Goal: Task Accomplishment & Management: Complete application form

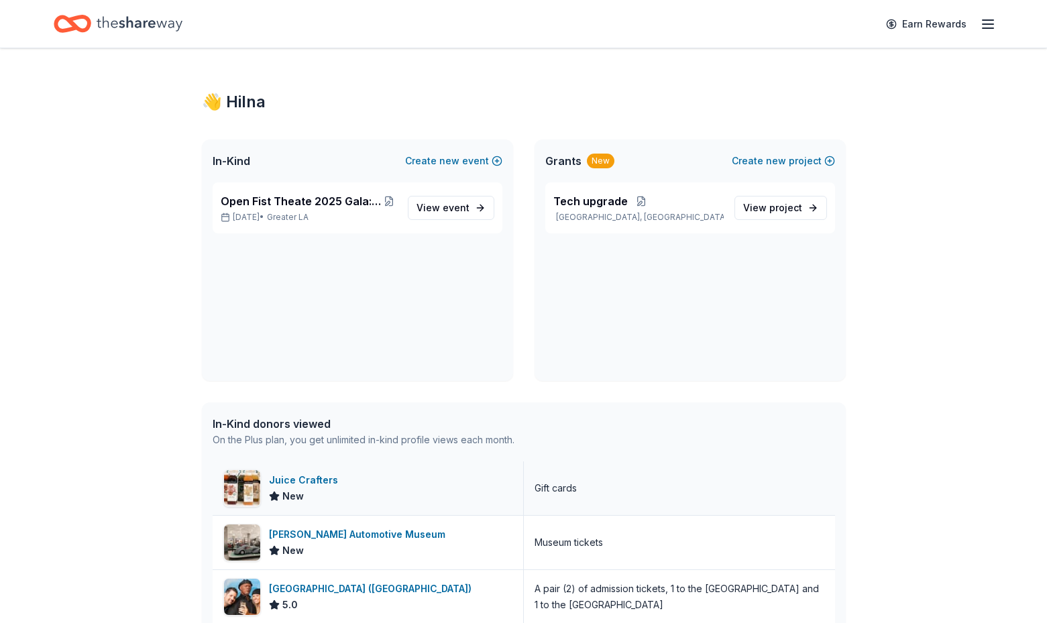
click at [325, 482] on div "Juice Crafters" at bounding box center [306, 480] width 74 height 16
click at [300, 201] on span "Open Fist Theate 2025 Gala: A Night at the Museum" at bounding box center [301, 201] width 161 height 16
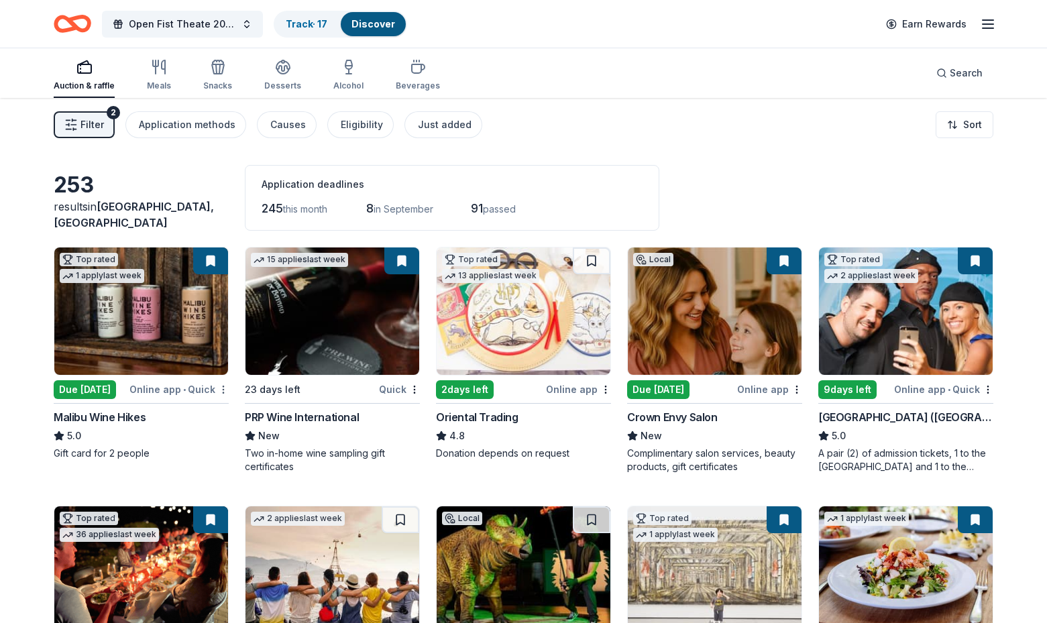
click at [221, 387] on html "Open Fist Theate 2025 Gala: A Night at the Museum Track · 17 Discover Earn Rewa…" at bounding box center [523, 311] width 1047 height 623
click at [214, 260] on button at bounding box center [210, 260] width 35 height 27
click at [209, 259] on button at bounding box center [210, 260] width 35 height 27
click at [212, 276] on img at bounding box center [141, 310] width 174 height 127
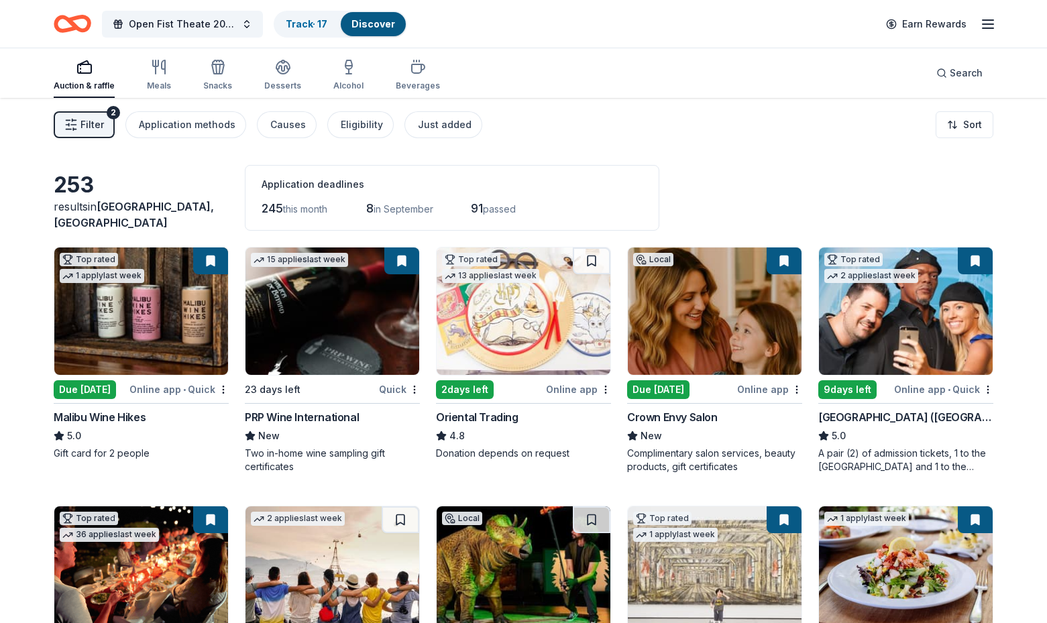
click at [788, 186] on div "253 results in Los Angeles, CA Application deadlines 245 this month 8 in Septem…" at bounding box center [523, 198] width 939 height 66
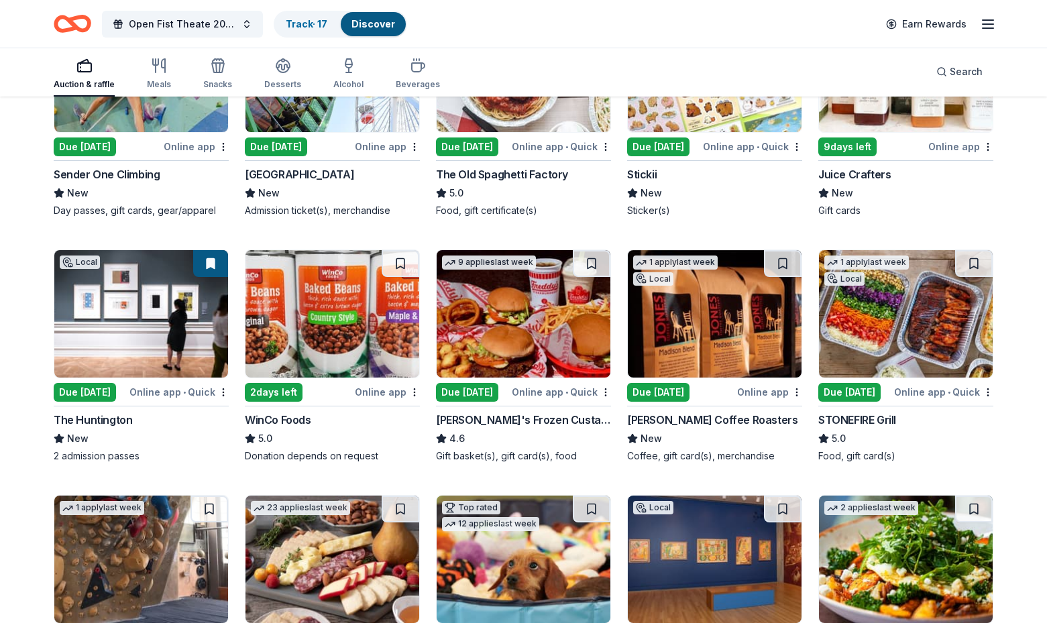
scroll to position [1030, 0]
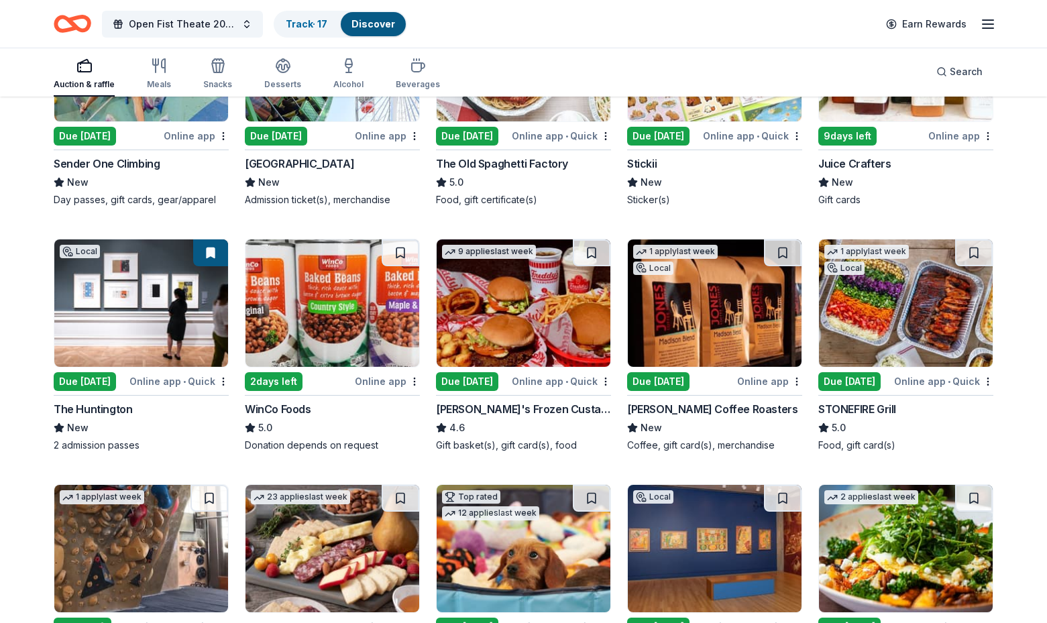
click at [857, 375] on div "Due [DATE]" at bounding box center [849, 381] width 62 height 19
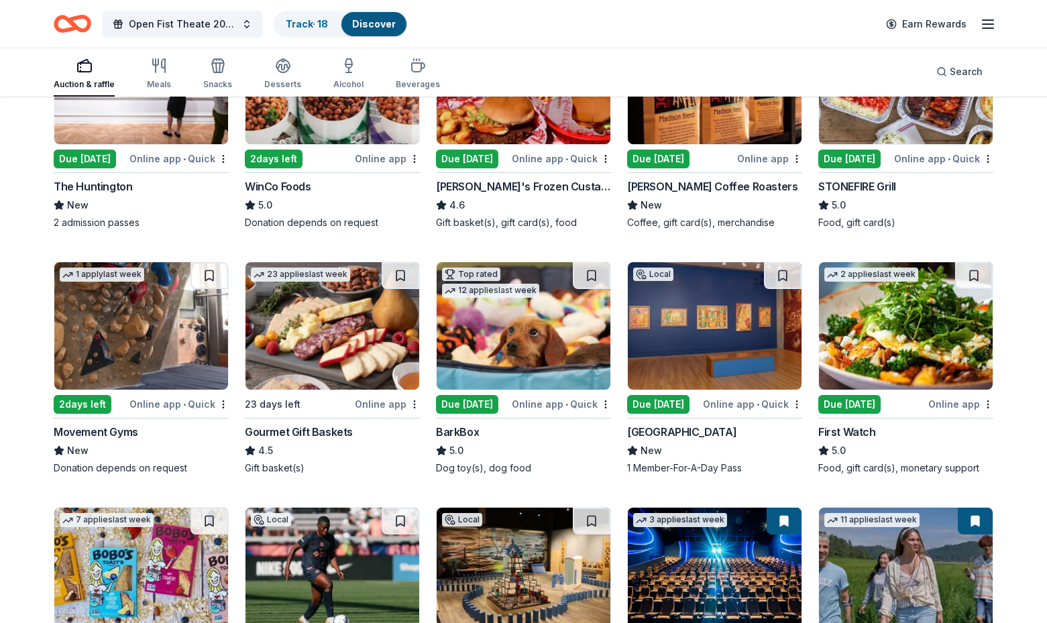
scroll to position [1296, 0]
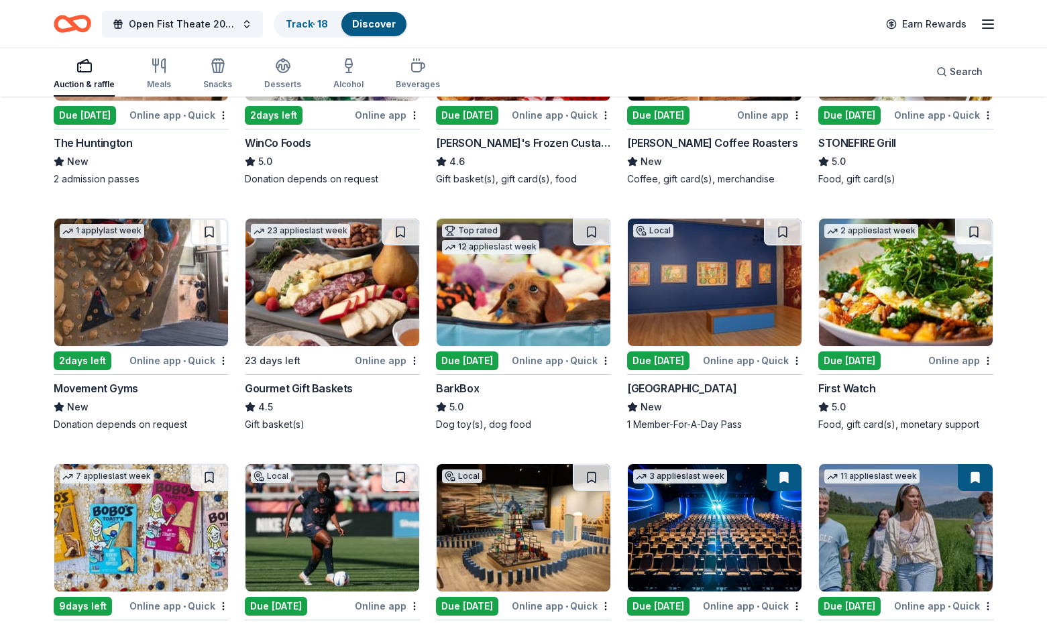
click at [856, 361] on div "Due [DATE]" at bounding box center [849, 360] width 62 height 19
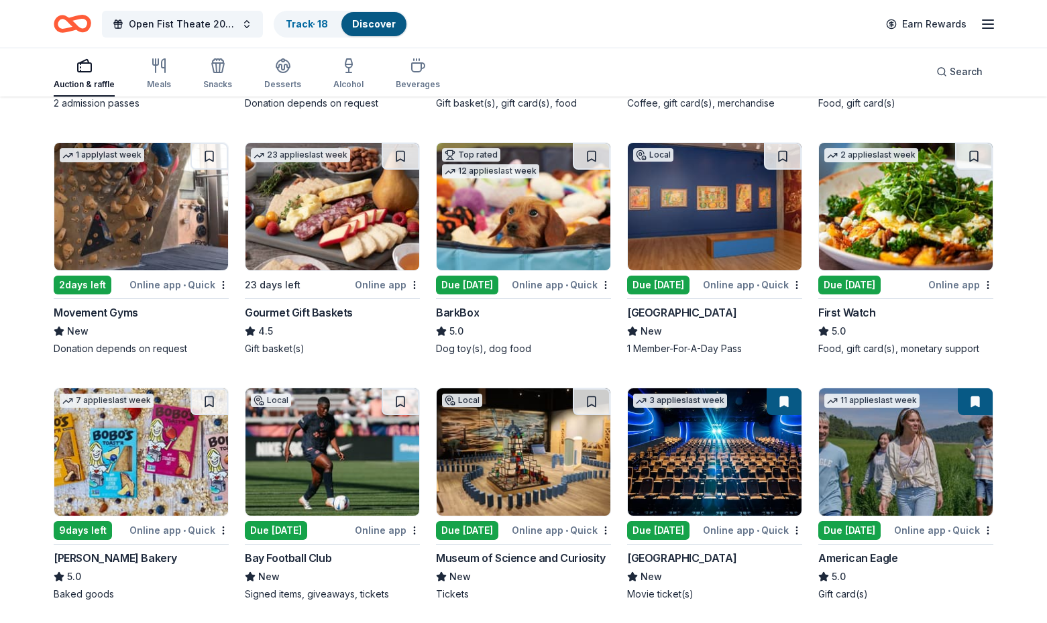
scroll to position [1435, 0]
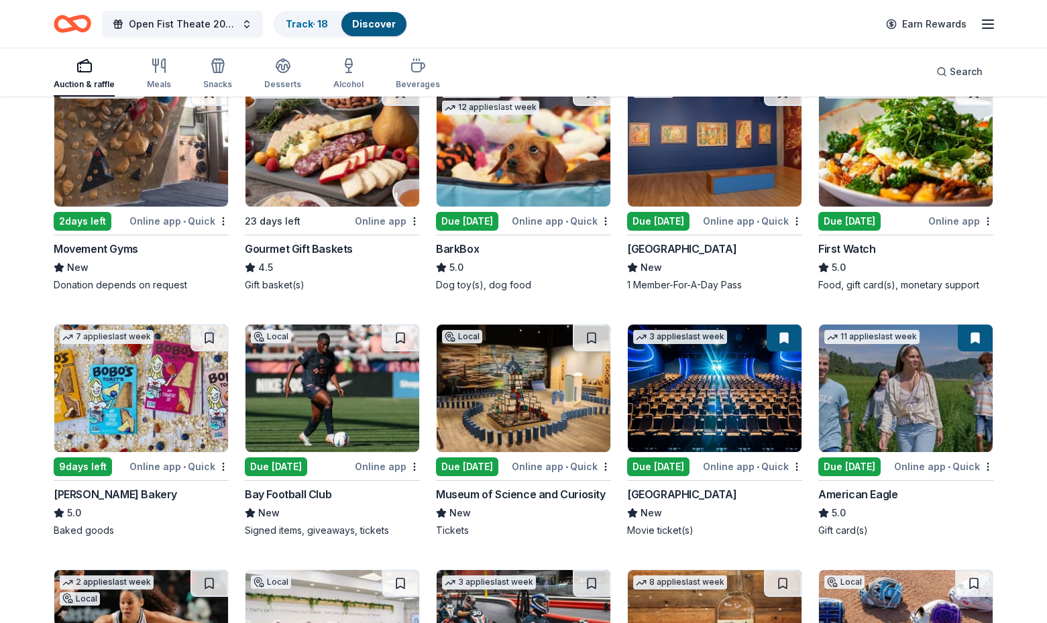
click at [460, 467] on div "Due [DATE]" at bounding box center [467, 466] width 62 height 19
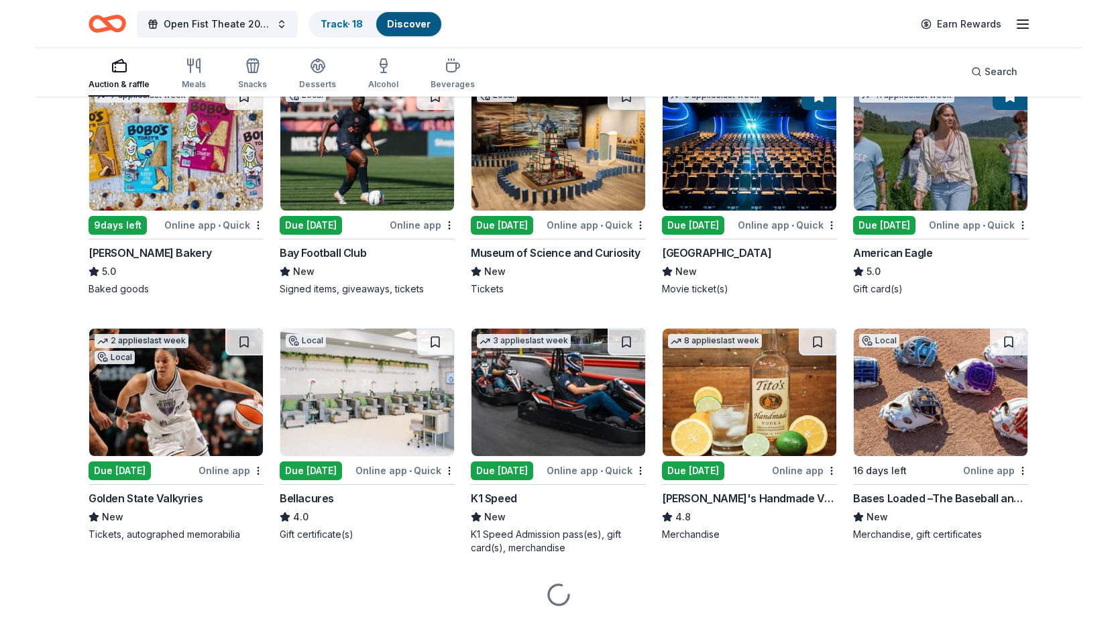
scroll to position [1710, 0]
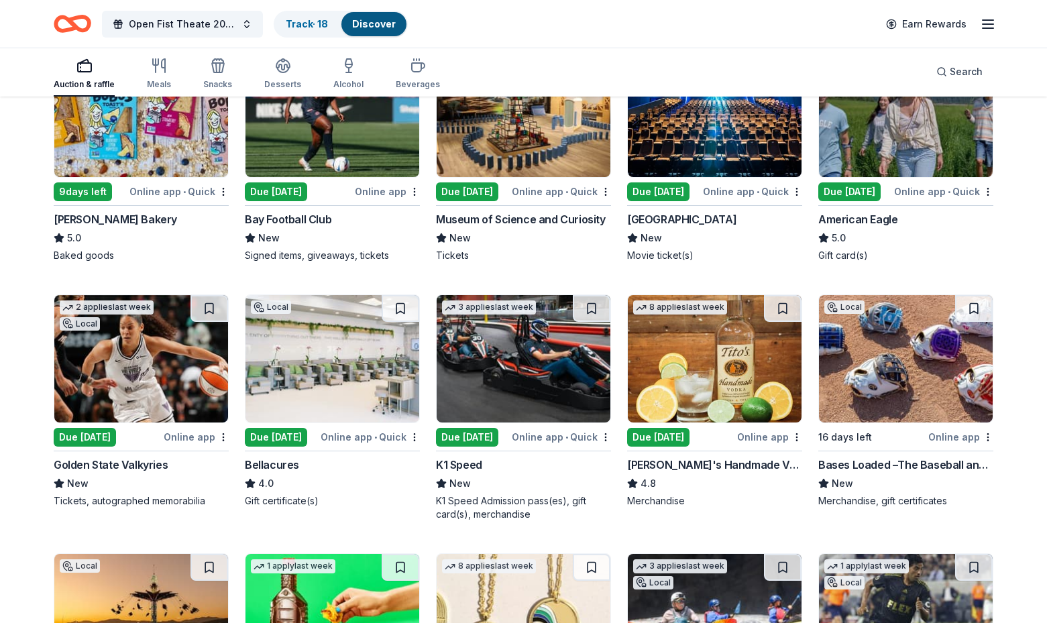
click at [278, 433] on div "Due [DATE]" at bounding box center [276, 437] width 62 height 19
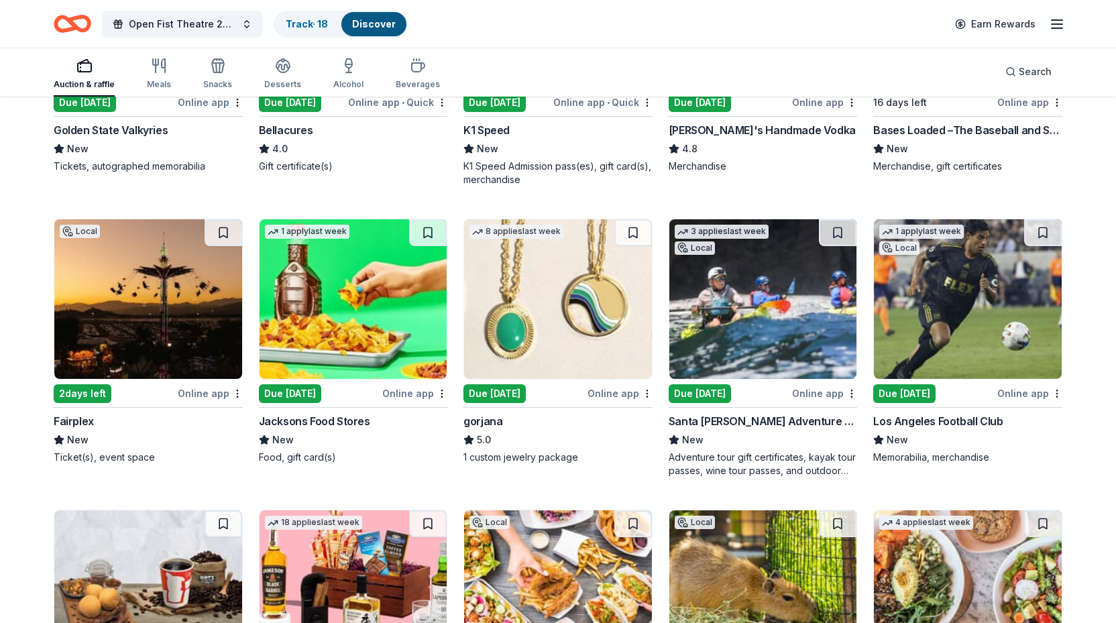
scroll to position [2304, 0]
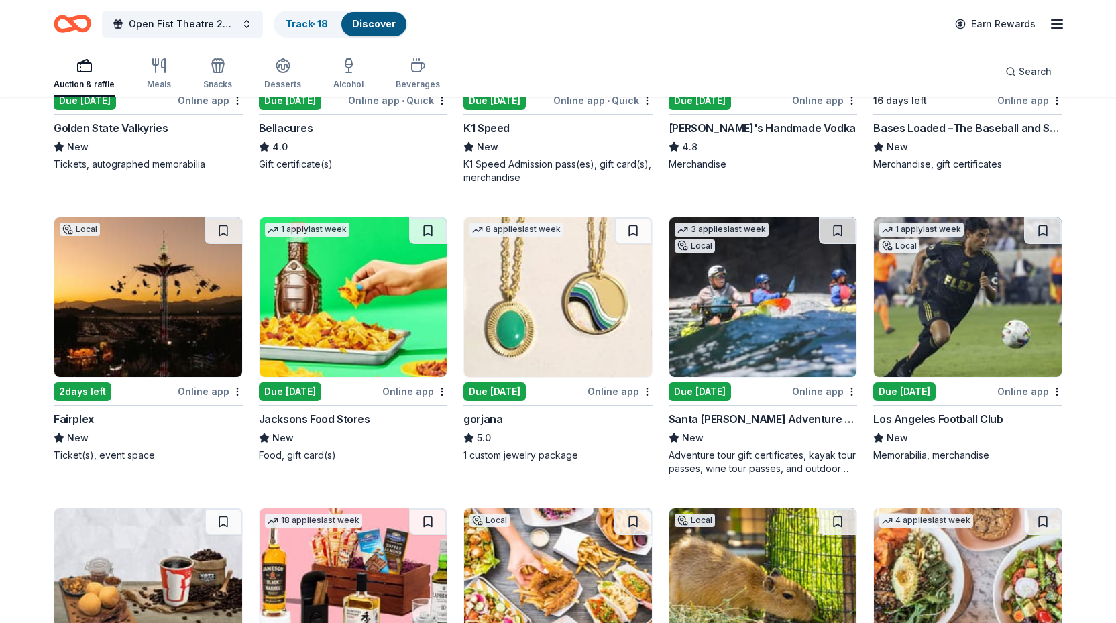
click at [540, 367] on img at bounding box center [558, 297] width 188 height 160
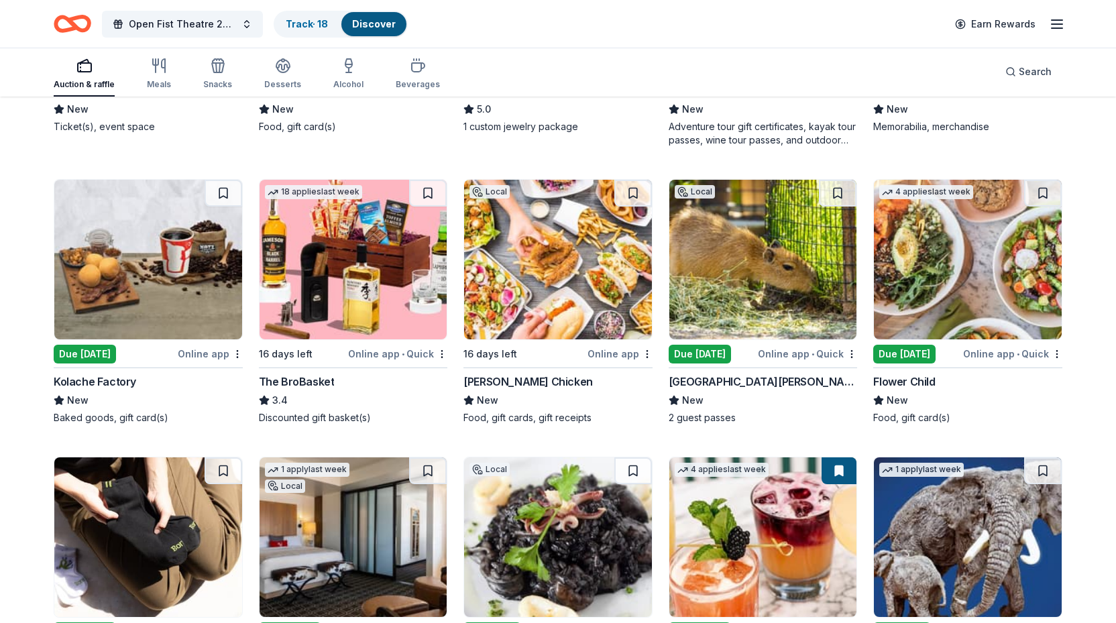
scroll to position [2636, 0]
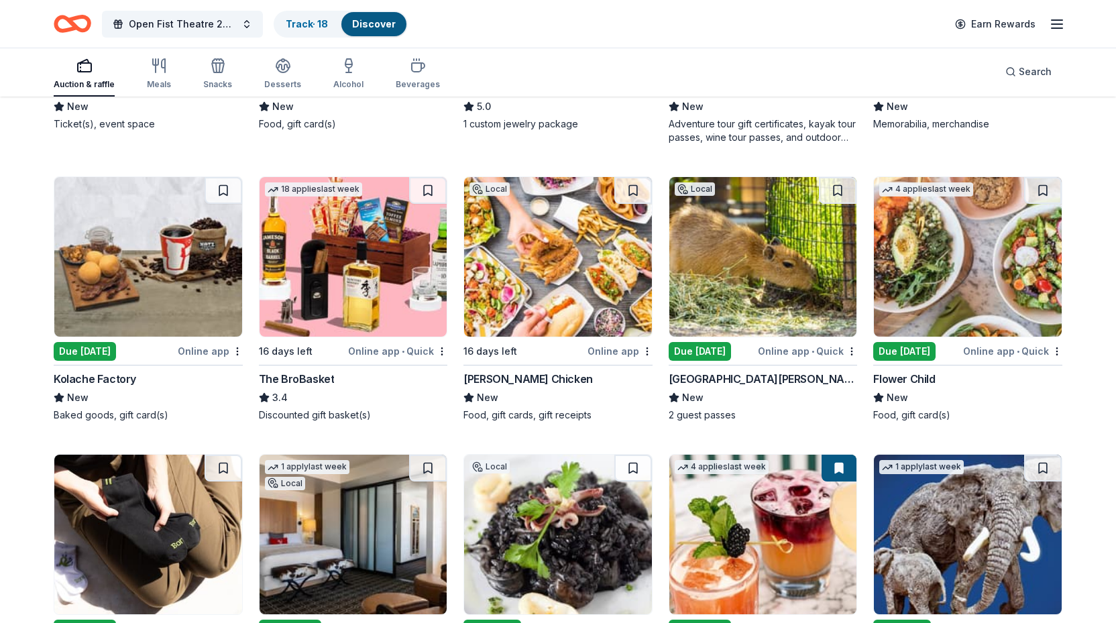
click at [902, 331] on img at bounding box center [968, 257] width 188 height 160
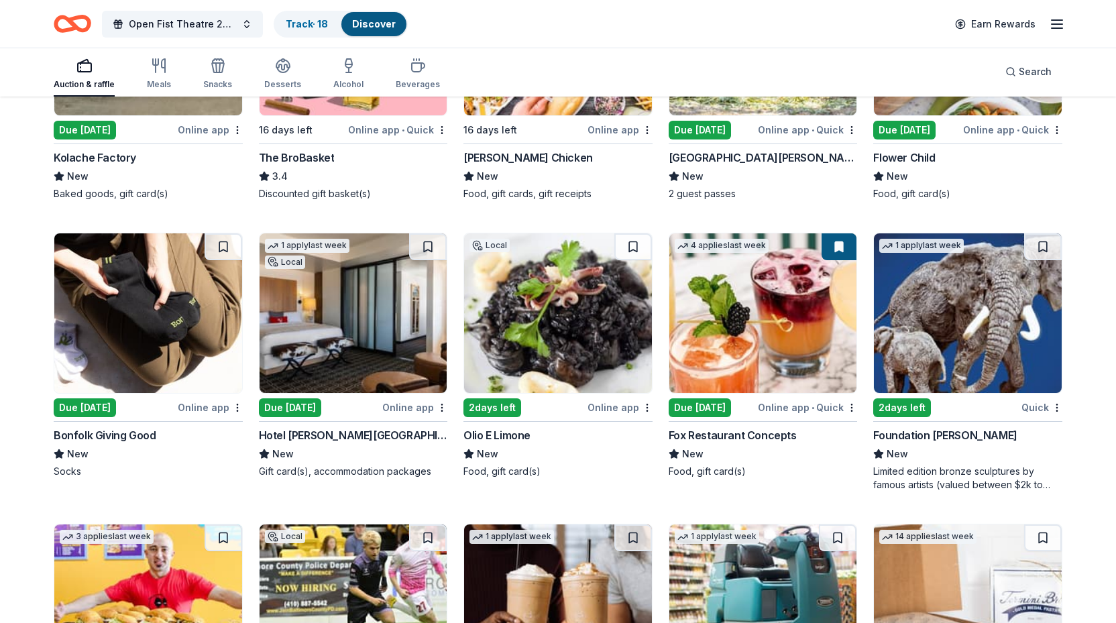
scroll to position [2857, 0]
click at [353, 346] on img at bounding box center [353, 313] width 188 height 160
click at [603, 341] on img at bounding box center [558, 313] width 188 height 160
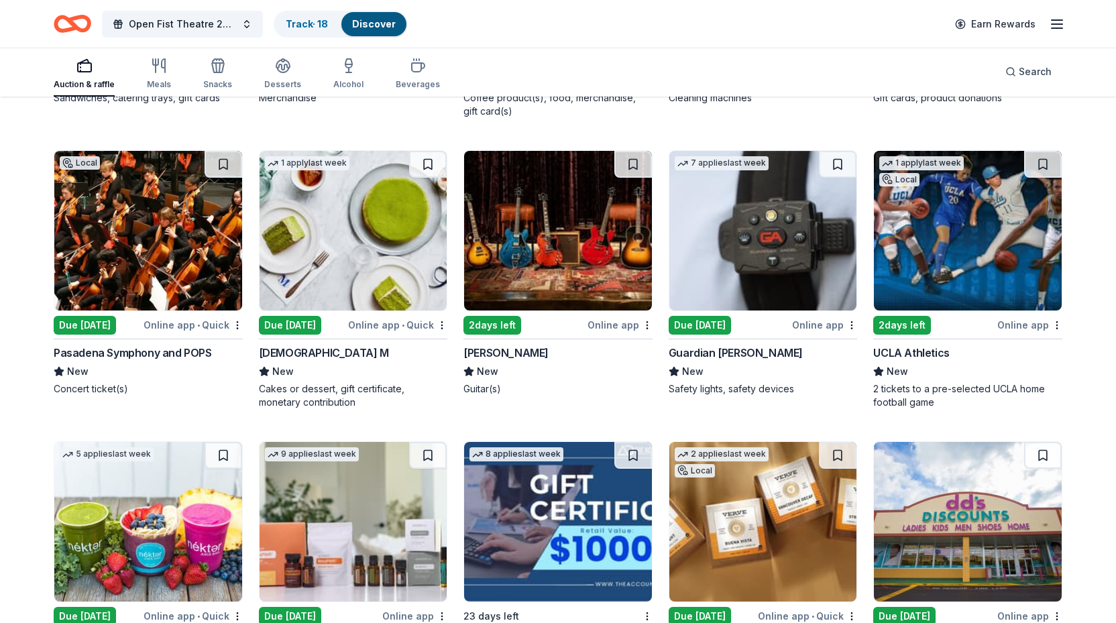
scroll to position [3523, 0]
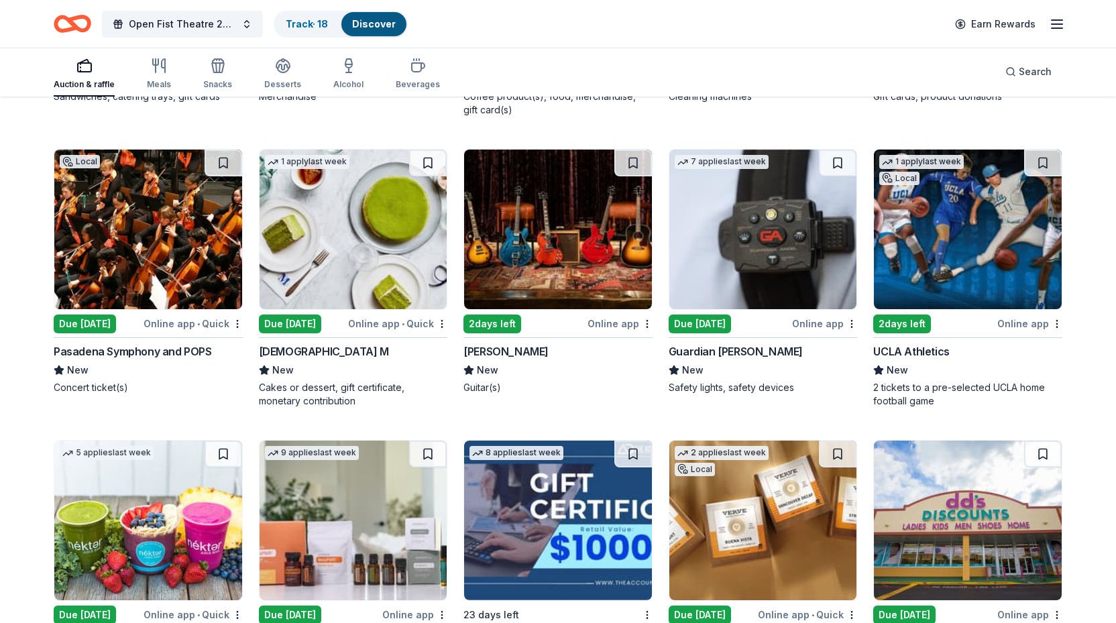
click at [912, 318] on div "2 days left" at bounding box center [902, 323] width 58 height 19
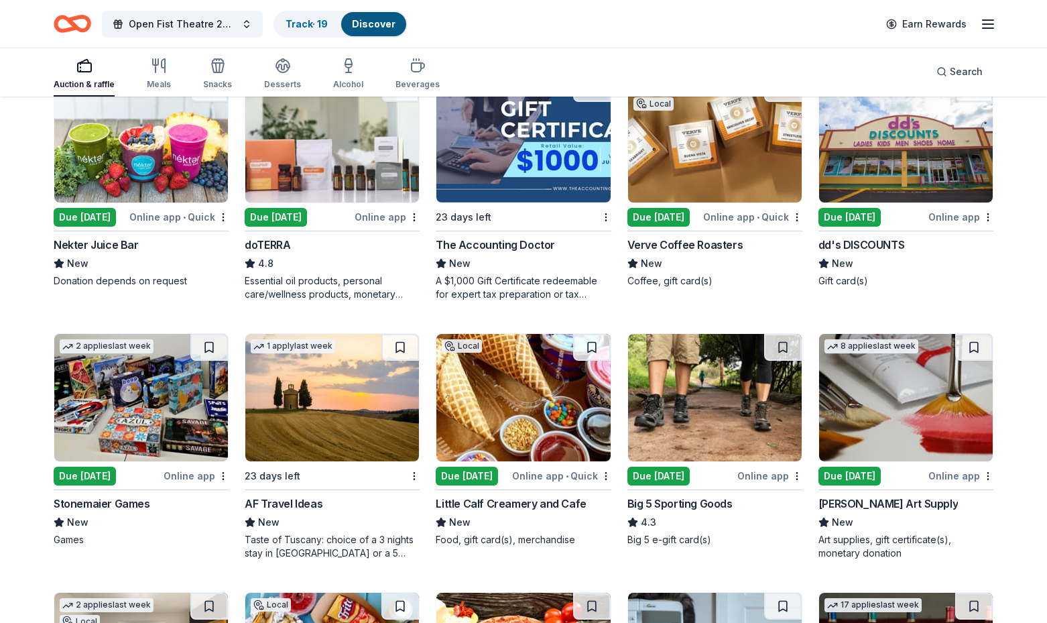
scroll to position [3502, 0]
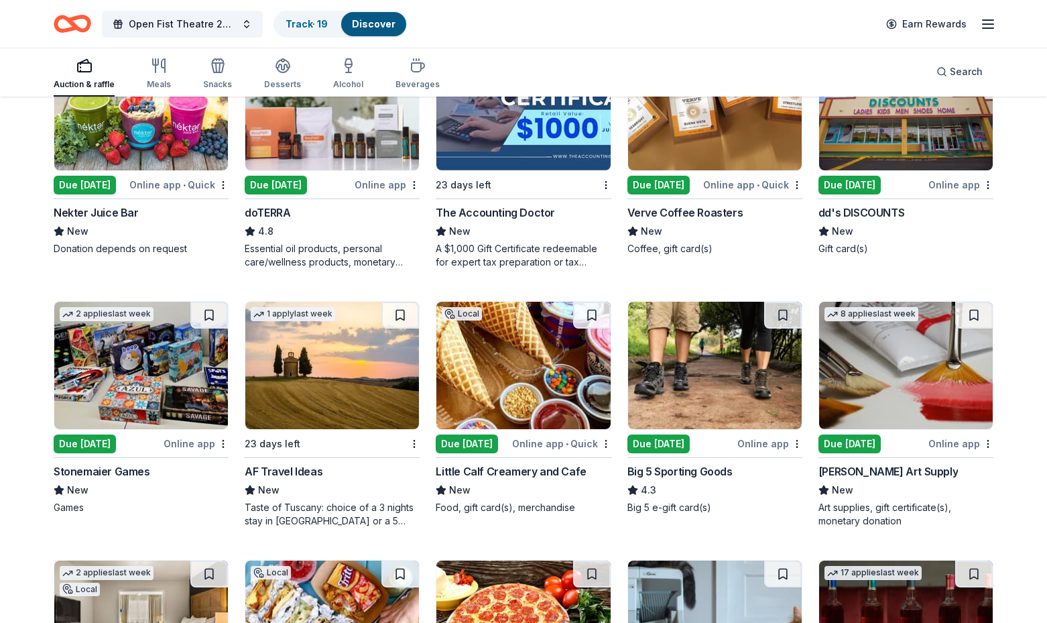
click at [709, 392] on img at bounding box center [715, 365] width 174 height 127
click at [884, 468] on div "[PERSON_NAME] Art Supply" at bounding box center [888, 471] width 139 height 16
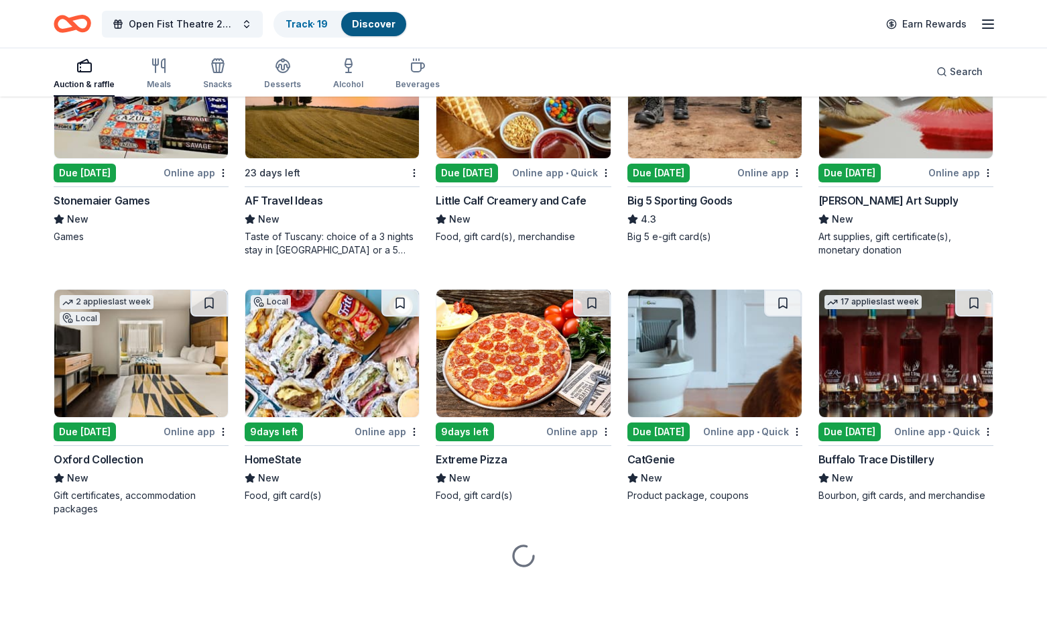
scroll to position [3773, 0]
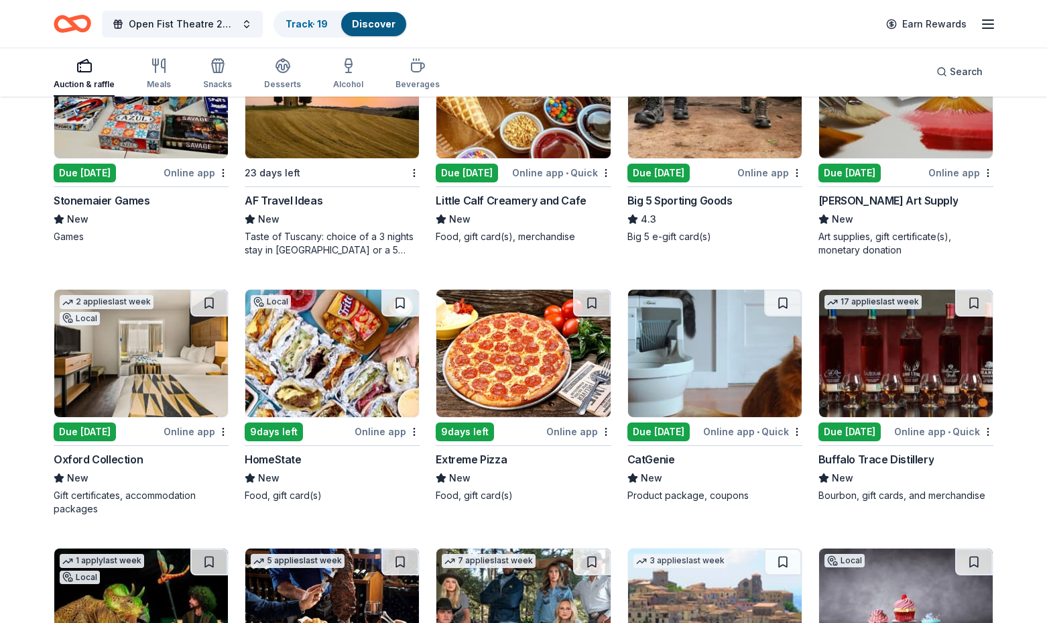
click at [738, 383] on img at bounding box center [715, 353] width 174 height 127
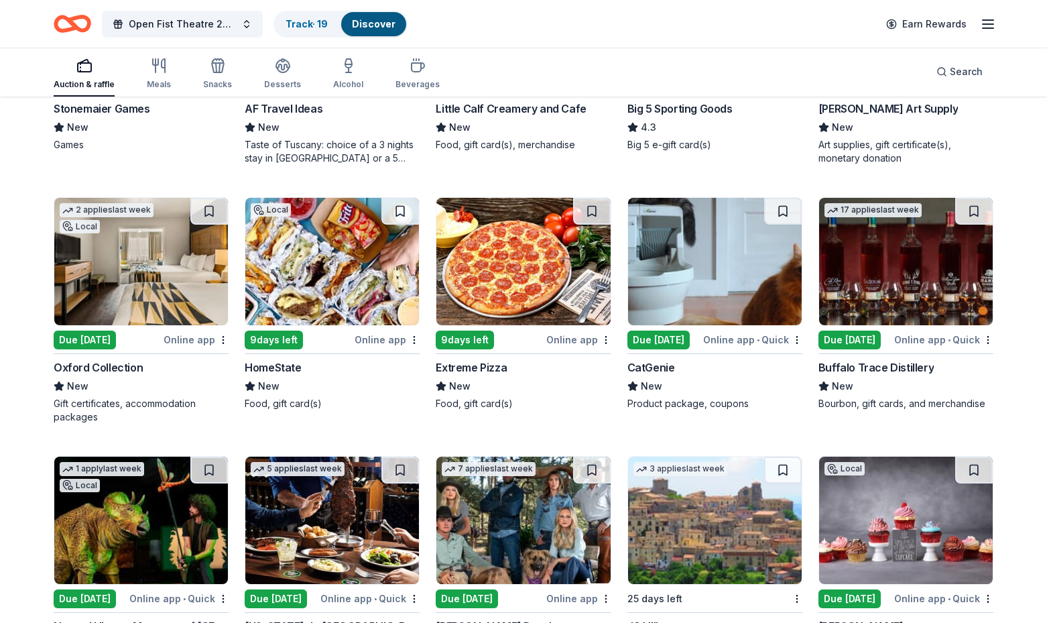
scroll to position [3909, 0]
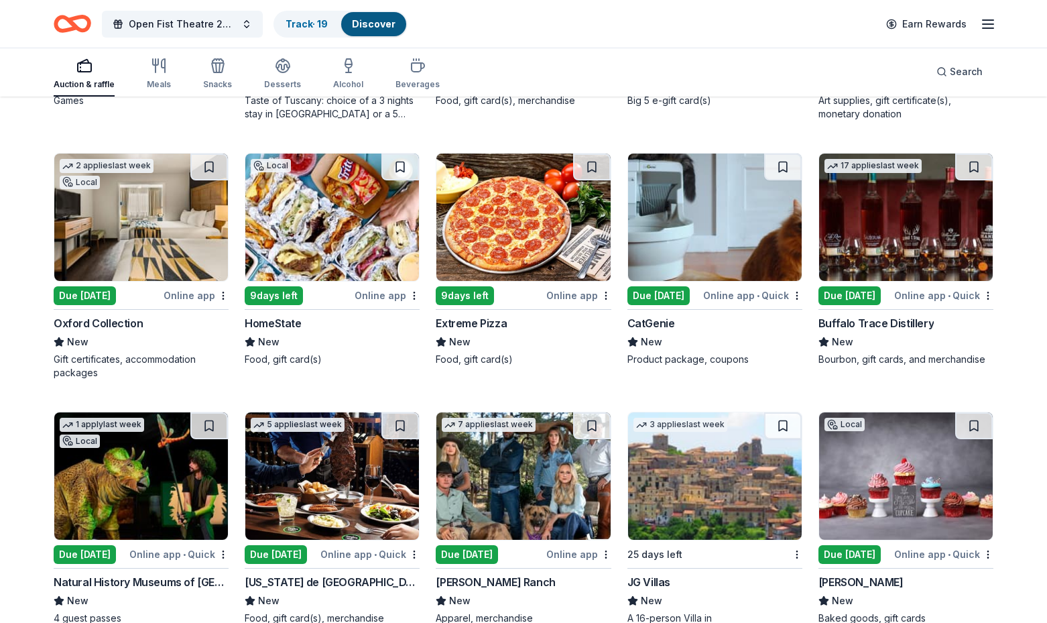
click at [170, 253] on img at bounding box center [141, 217] width 174 height 127
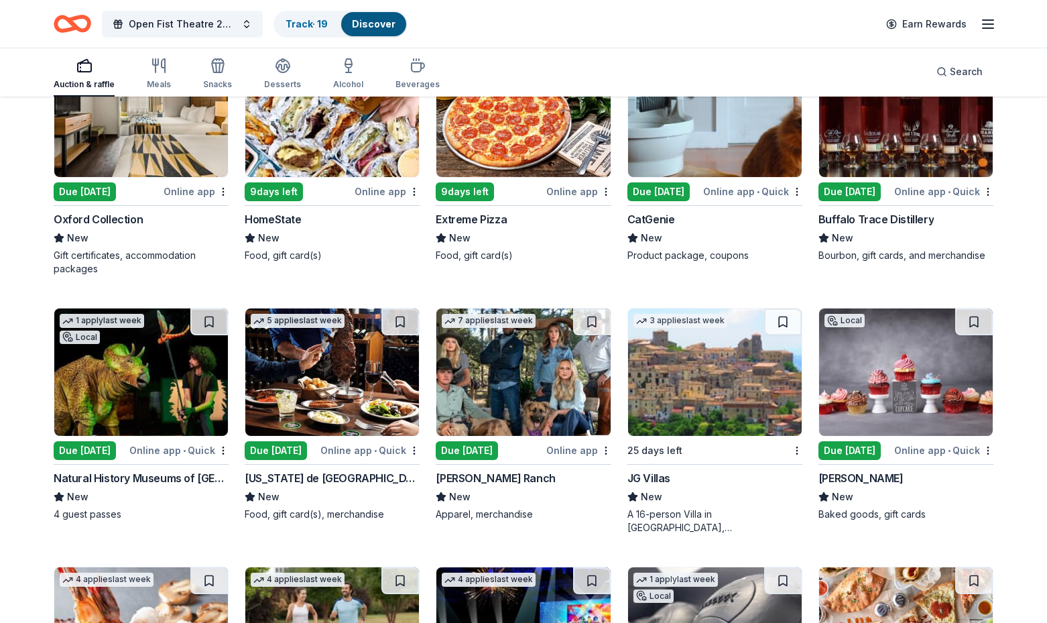
scroll to position [4014, 0]
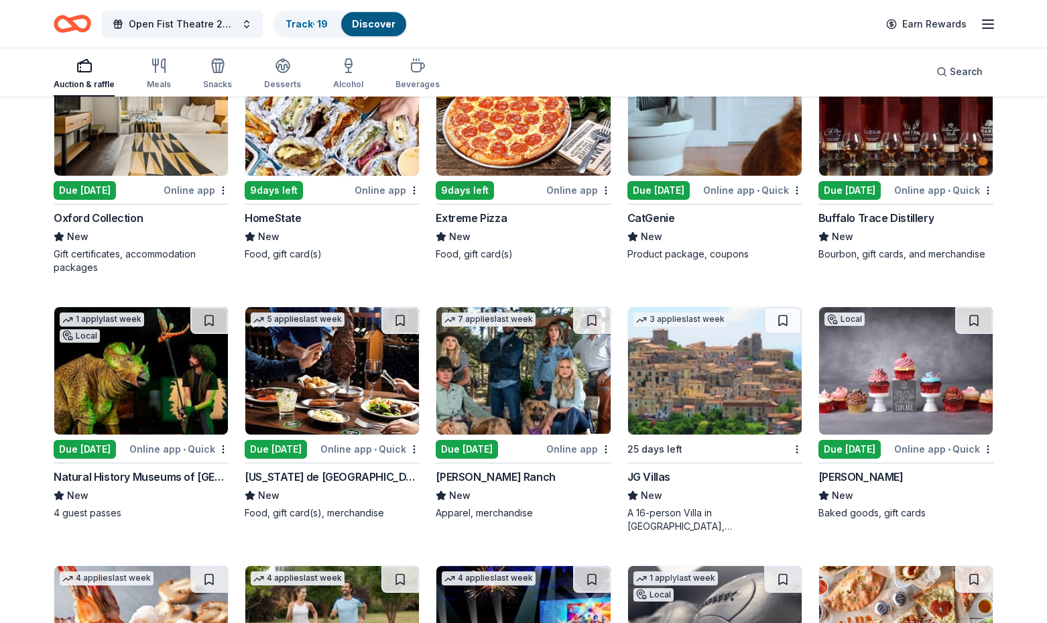
click at [698, 399] on img at bounding box center [715, 370] width 174 height 127
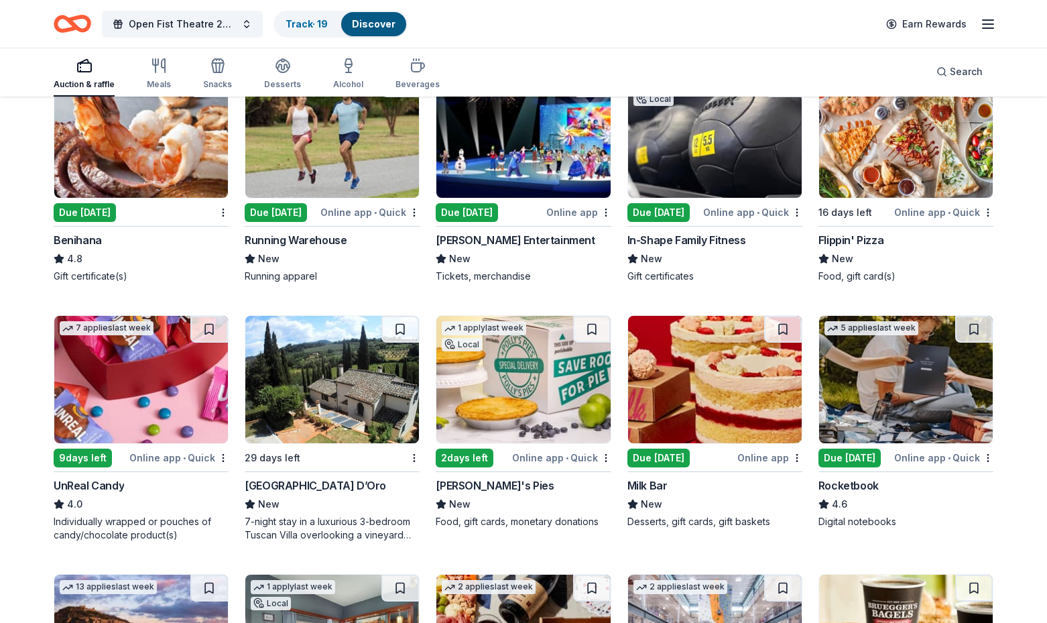
scroll to position [4521, 0]
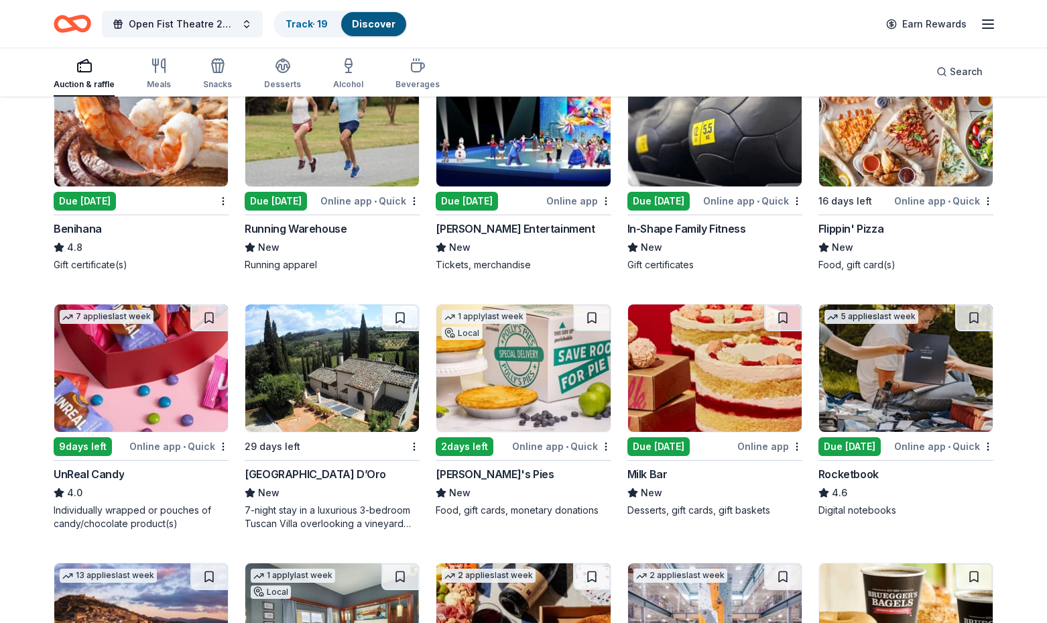
click at [316, 398] on img at bounding box center [332, 367] width 174 height 127
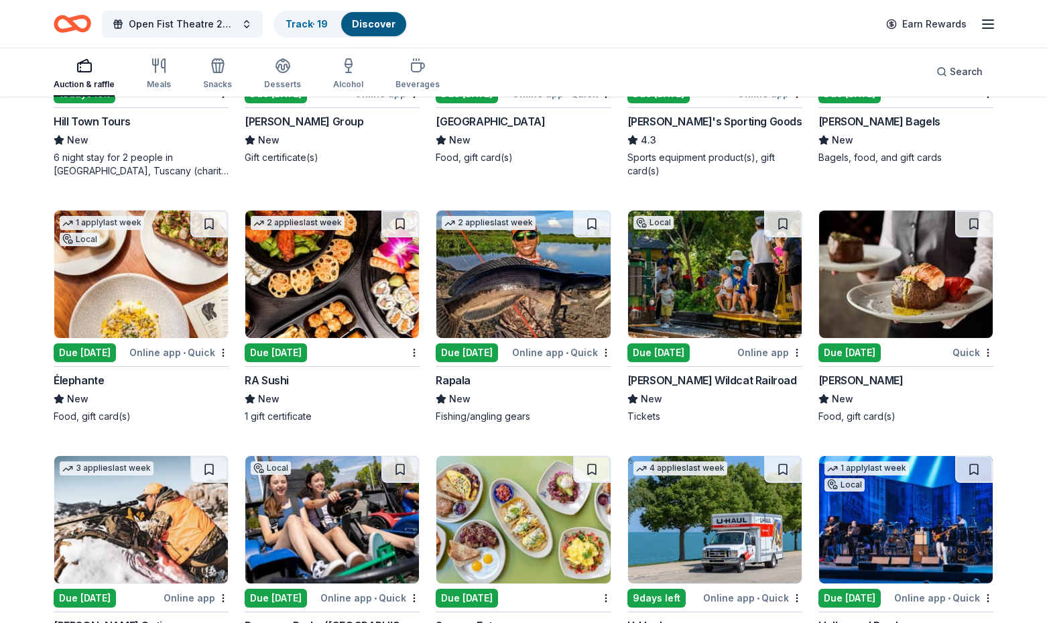
scroll to position [5138, 0]
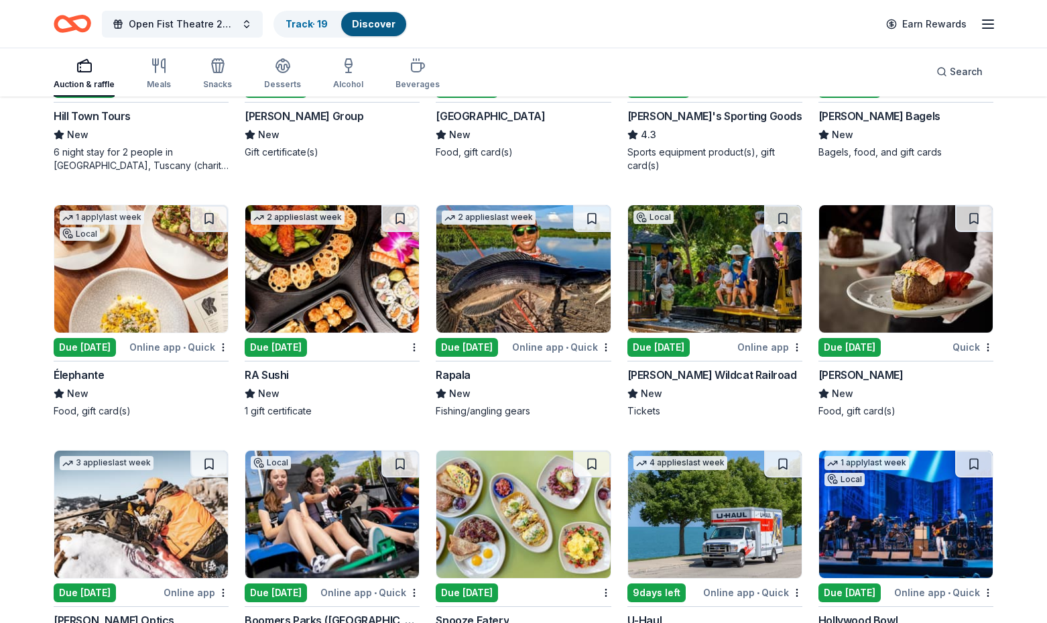
click at [303, 274] on img at bounding box center [332, 268] width 174 height 127
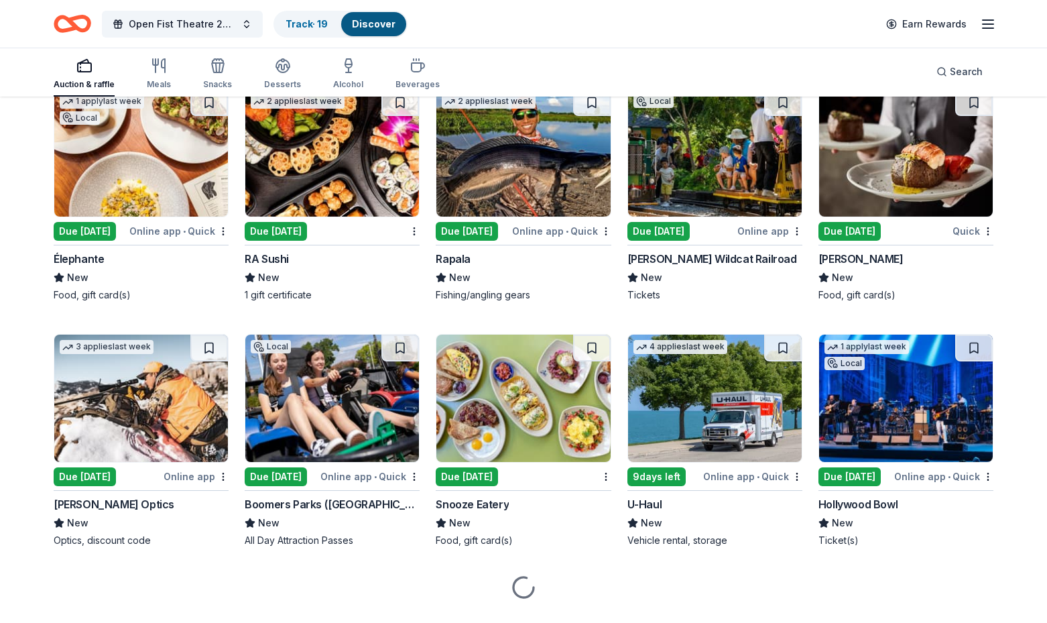
scroll to position [5261, 0]
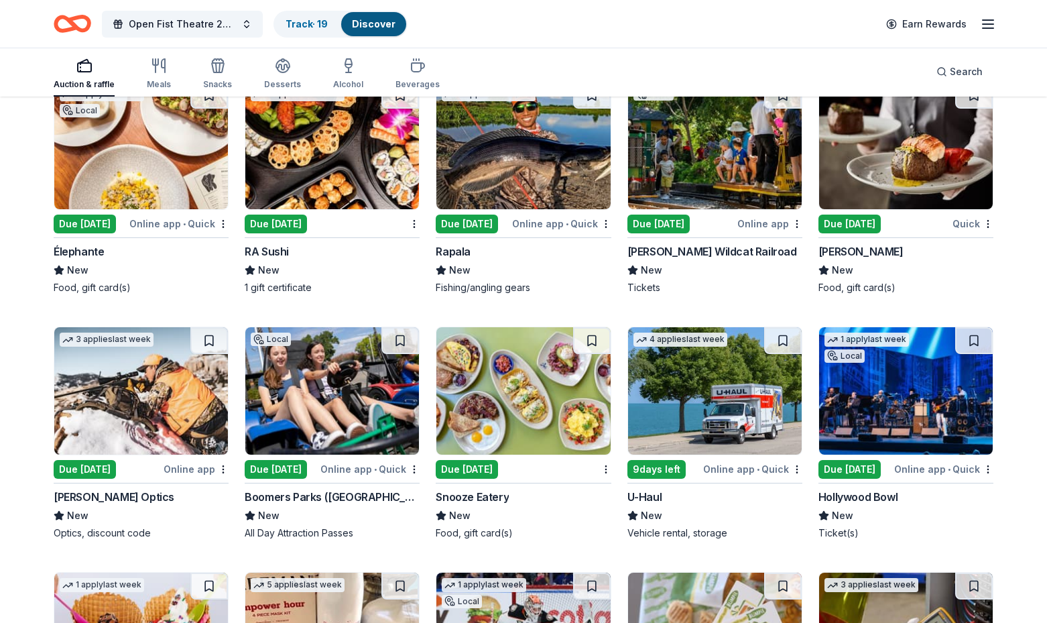
click at [877, 468] on div "Due [DATE]" at bounding box center [855, 469] width 73 height 17
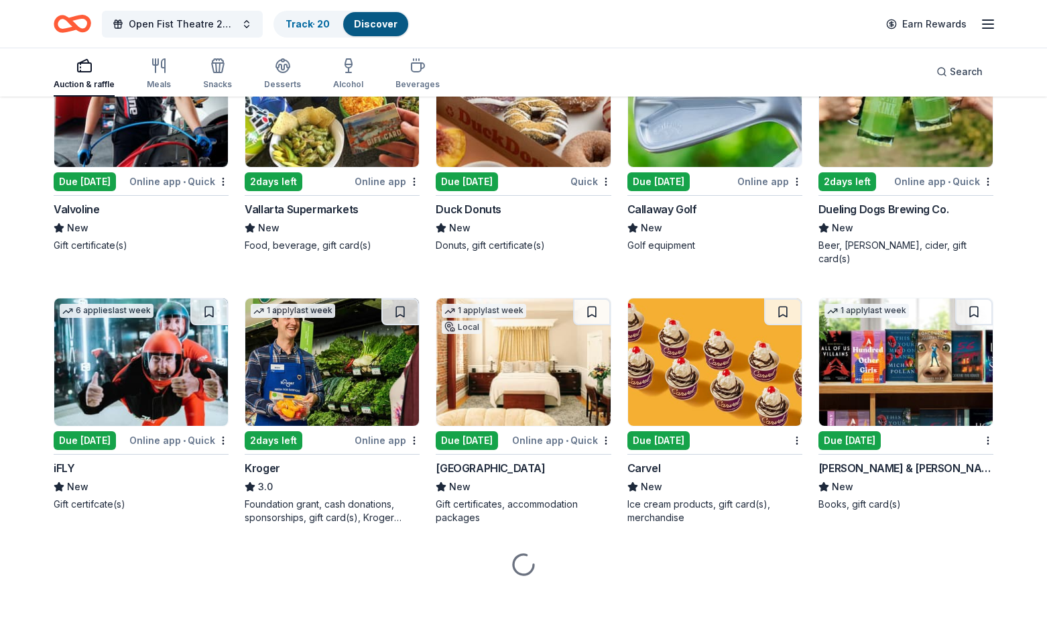
scroll to position [6307, 0]
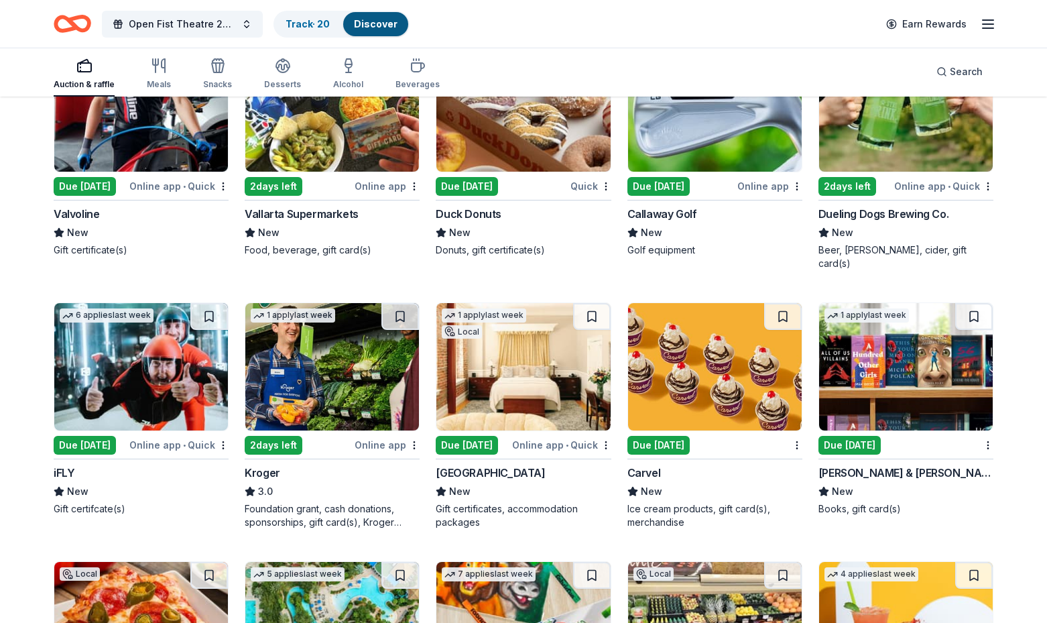
click at [927, 397] on img at bounding box center [906, 366] width 174 height 127
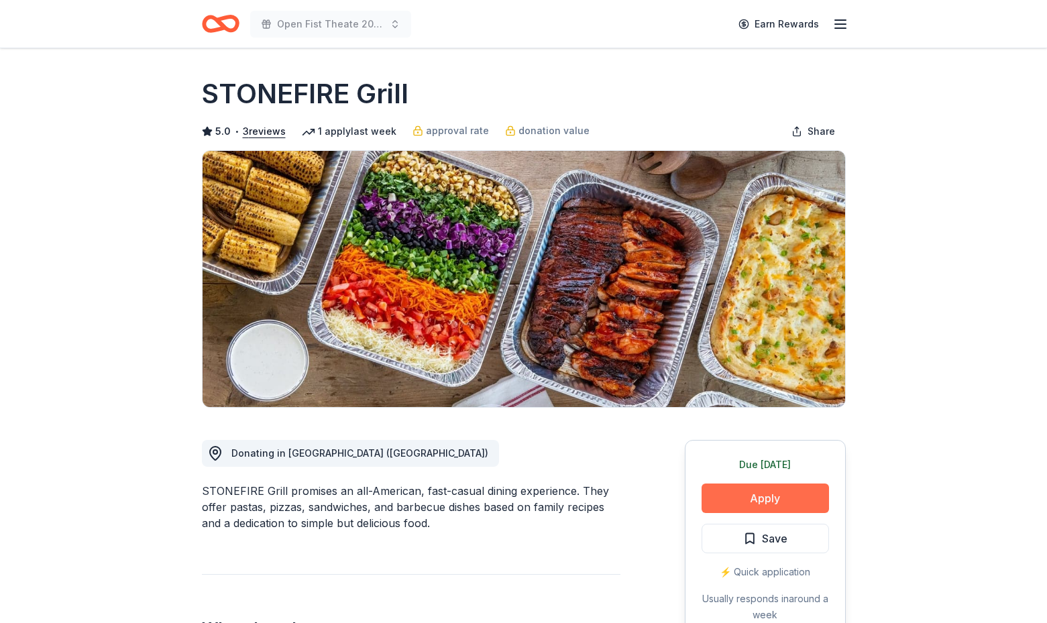
click at [790, 495] on button "Apply" at bounding box center [764, 497] width 127 height 29
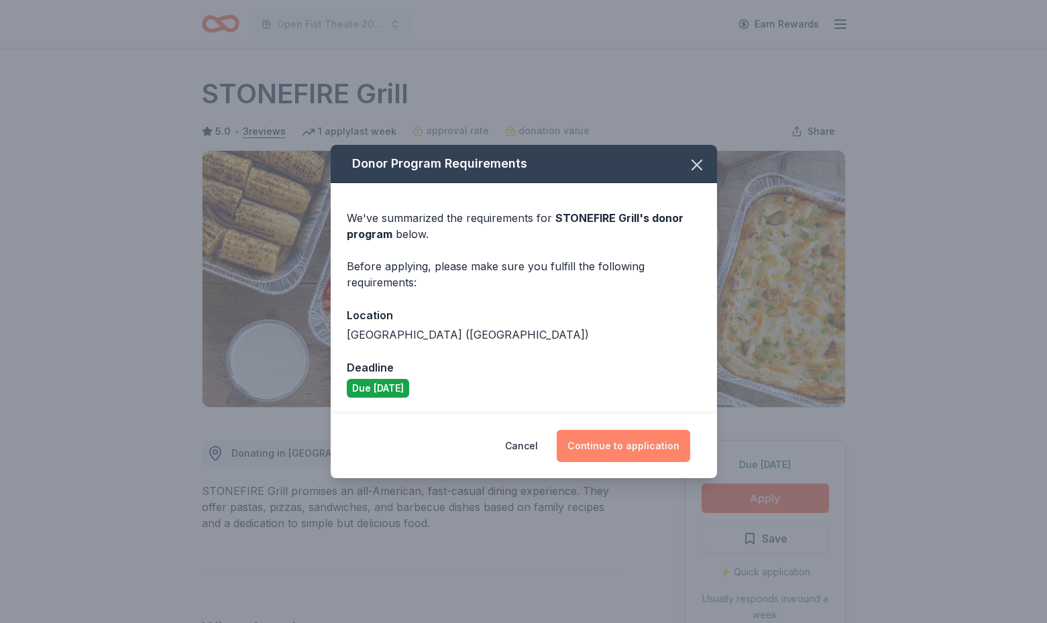
click at [629, 446] on button "Continue to application" at bounding box center [622, 446] width 133 height 32
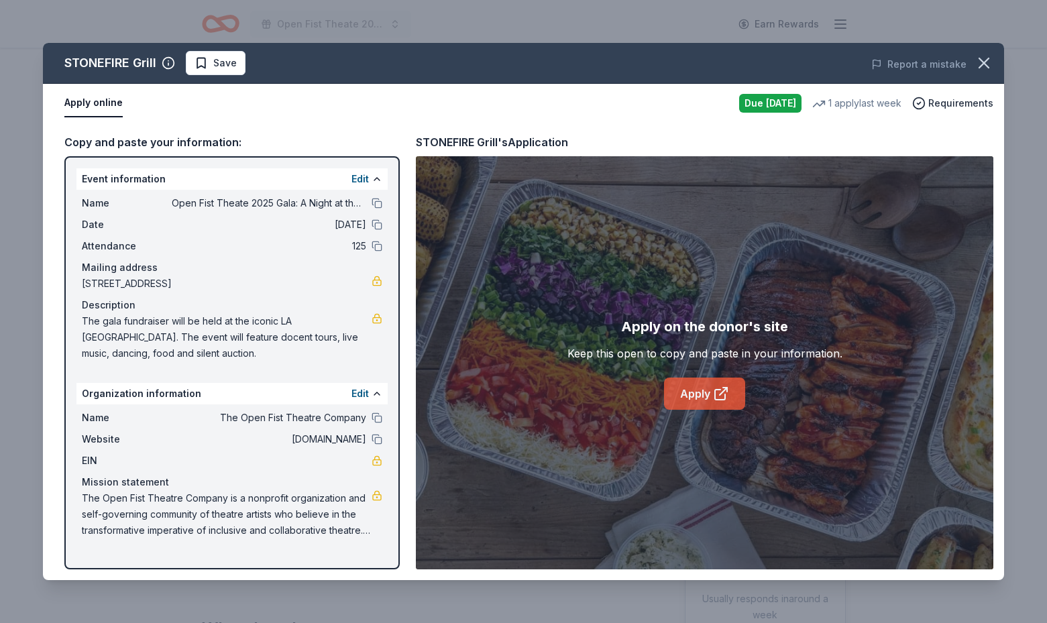
click at [701, 397] on link "Apply" at bounding box center [704, 393] width 81 height 32
click at [218, 64] on span "Save" at bounding box center [224, 63] width 23 height 16
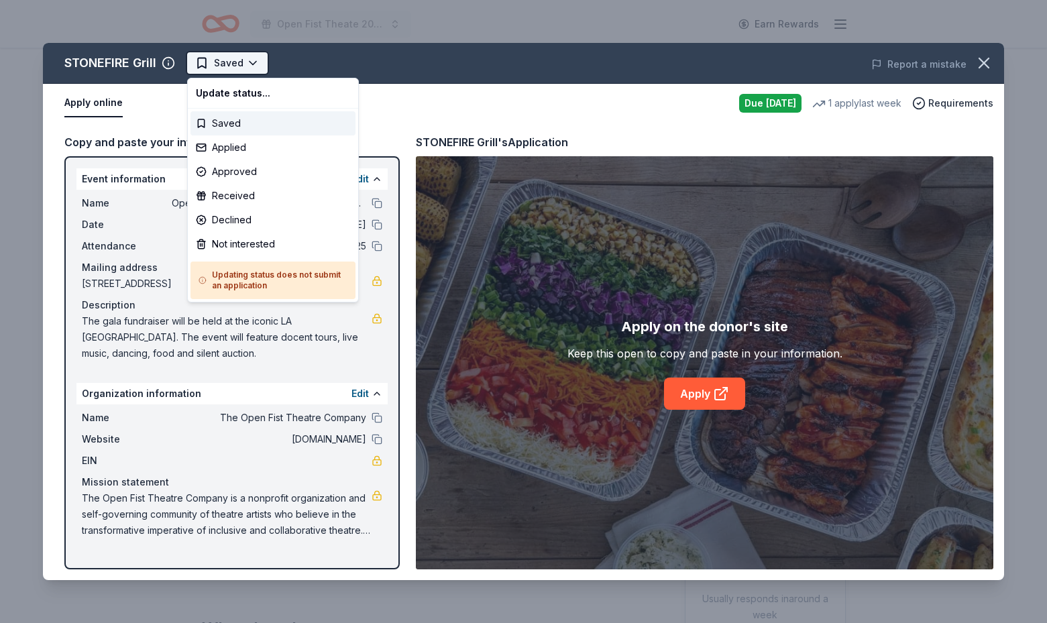
click at [251, 57] on html "Open Fist Theate 2025 Gala: A Night at the Museum Earn Rewards Due today Share …" at bounding box center [523, 311] width 1047 height 623
click at [263, 146] on div "Applied" at bounding box center [272, 147] width 165 height 24
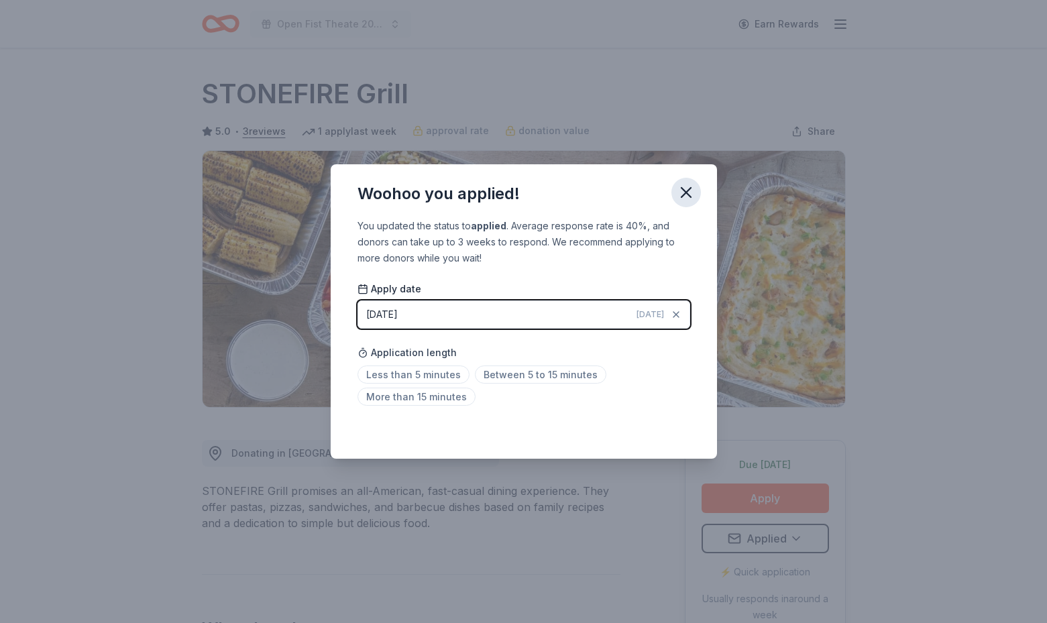
click at [681, 192] on icon "button" at bounding box center [685, 192] width 19 height 19
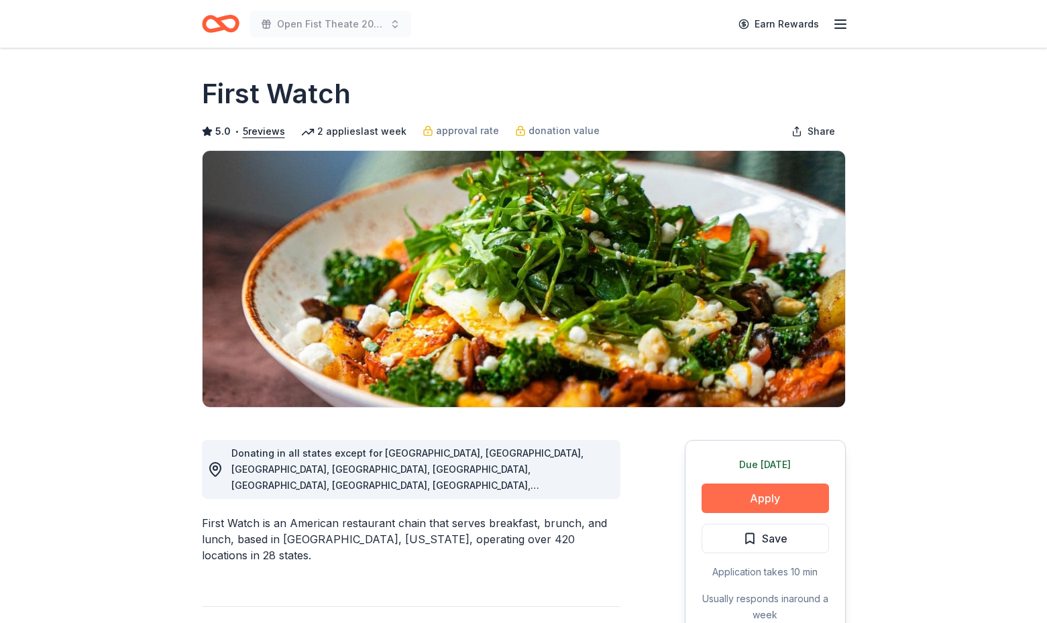
click at [769, 499] on button "Apply" at bounding box center [764, 497] width 127 height 29
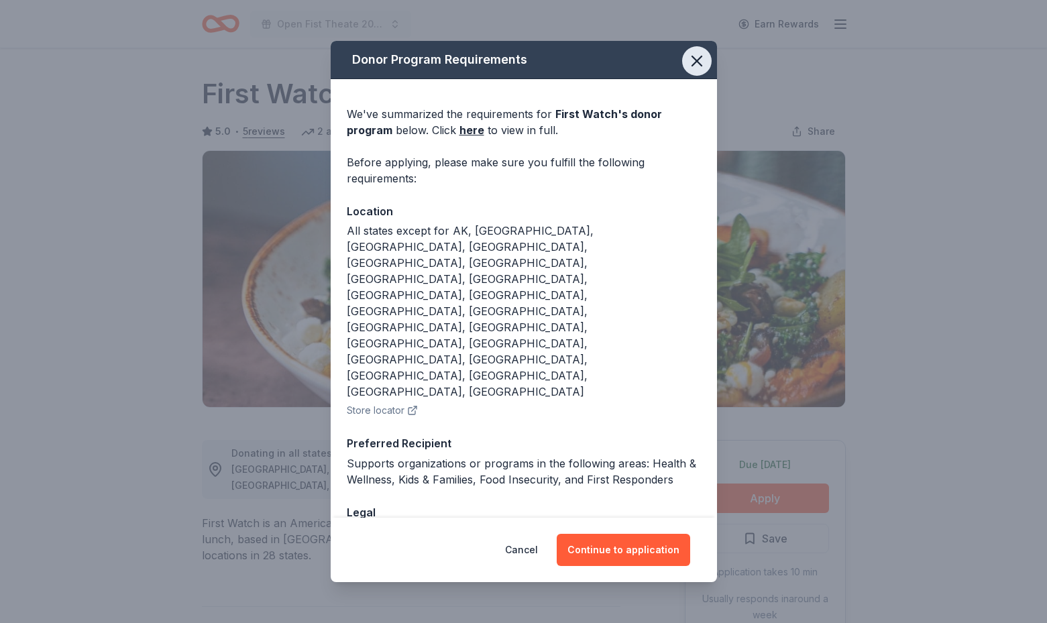
click at [695, 70] on icon "button" at bounding box center [696, 61] width 19 height 19
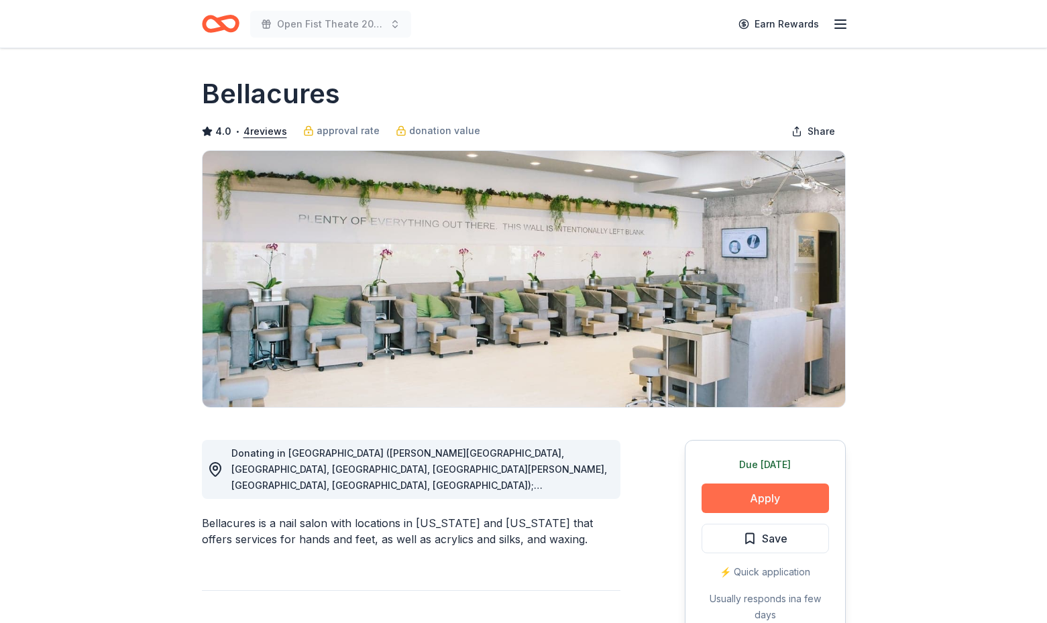
click at [792, 508] on button "Apply" at bounding box center [764, 497] width 127 height 29
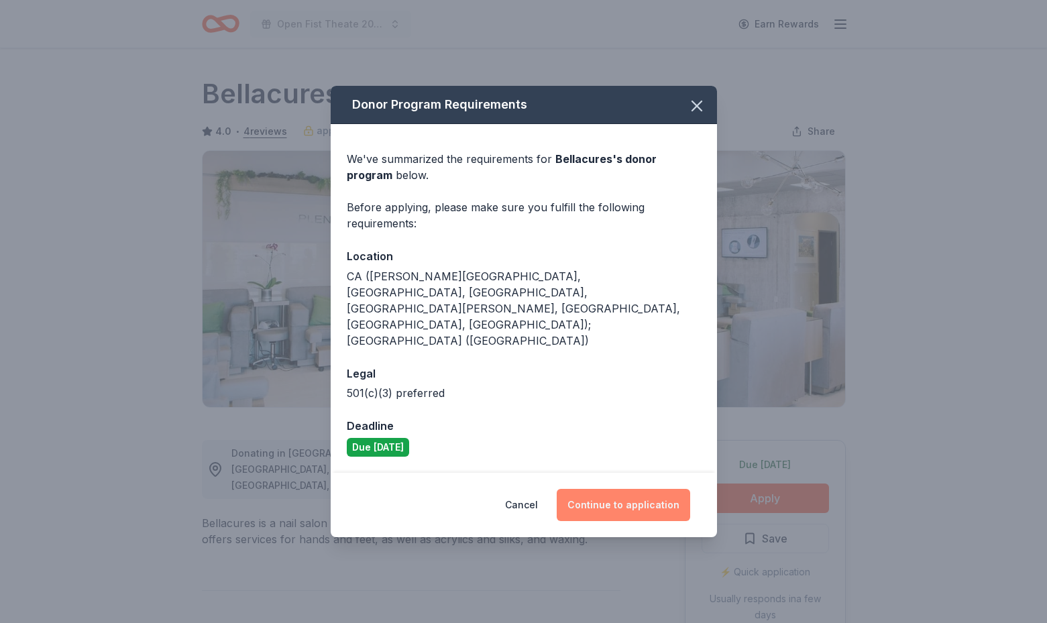
click at [642, 489] on button "Continue to application" at bounding box center [622, 505] width 133 height 32
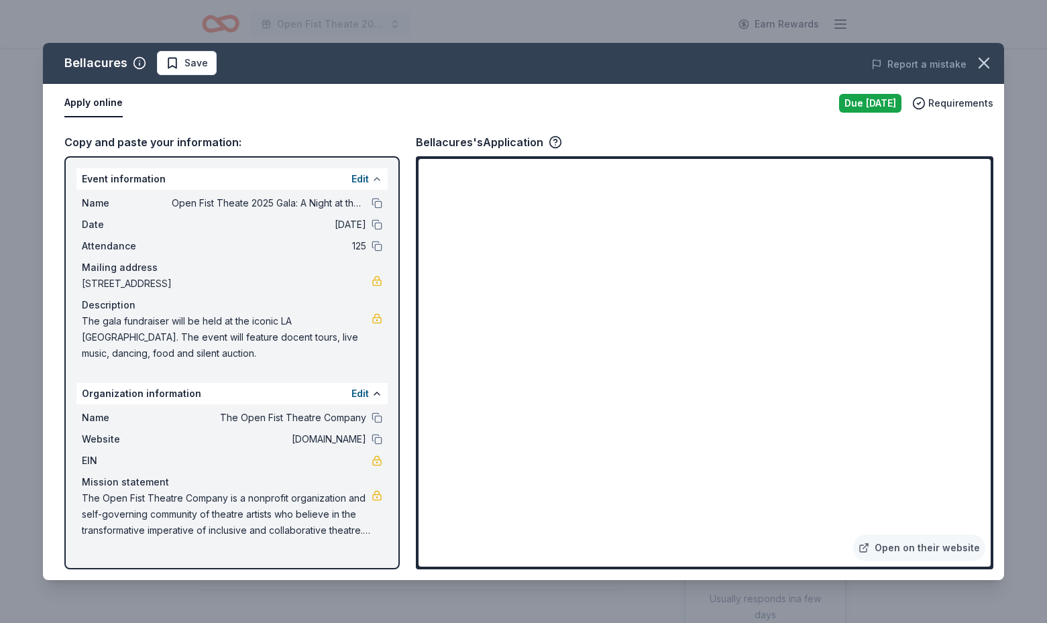
click at [372, 176] on button at bounding box center [376, 179] width 11 height 11
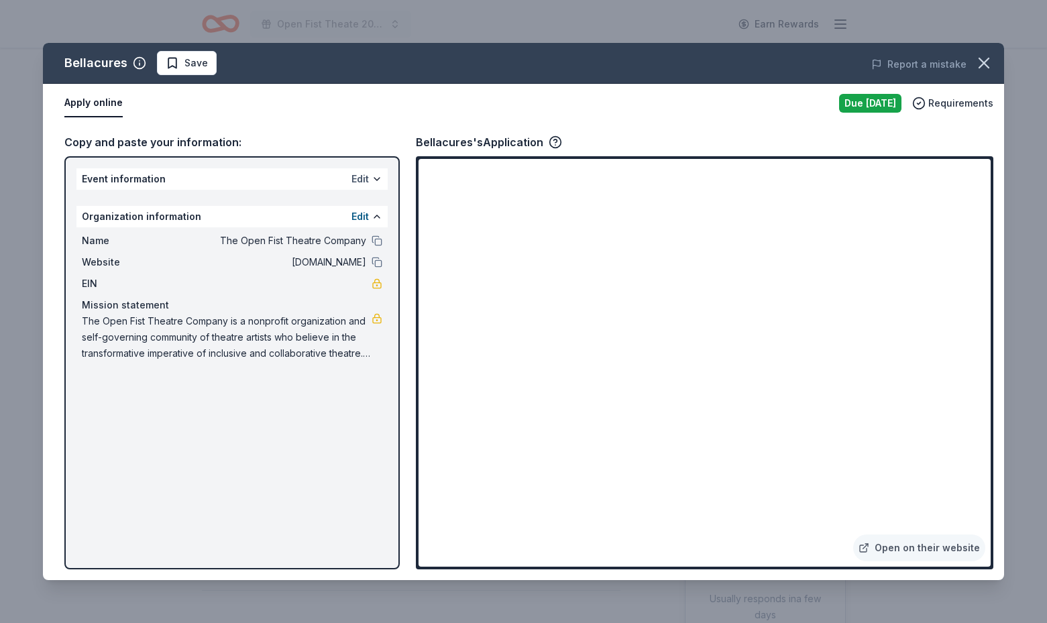
click at [365, 182] on button "Edit" at bounding box center [359, 179] width 17 height 16
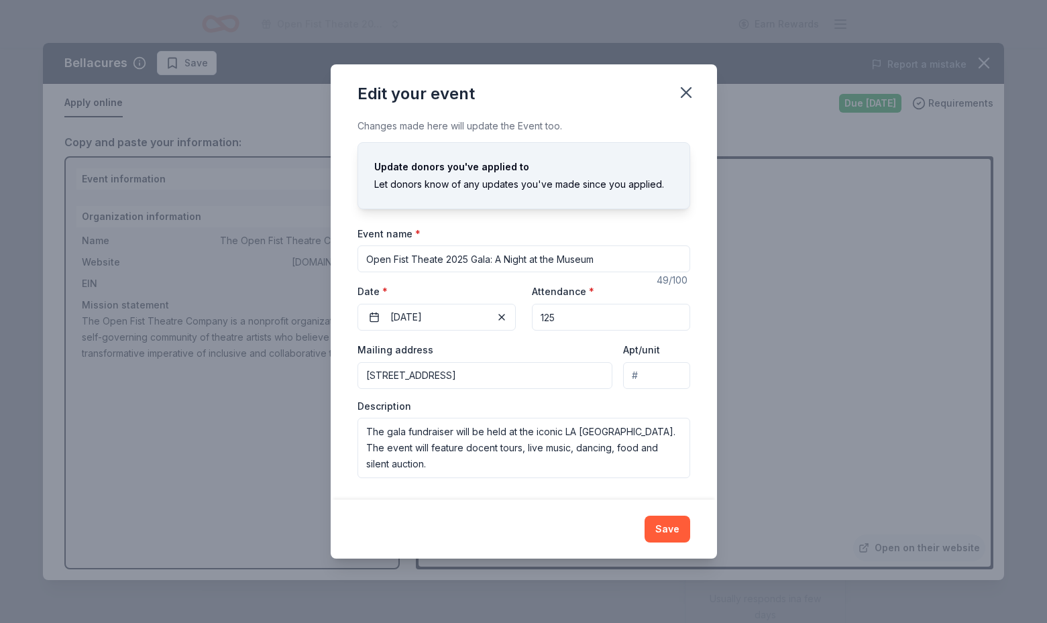
click at [437, 260] on input "Open Fist Theate 2025 Gala: A Night at the Museum" at bounding box center [523, 258] width 333 height 27
type input "Open Fist Theatre 2025 Gala: A Night at the Museum"
click at [404, 465] on textarea "The gala fundraiser will be held at the iconic LA Tar Pits Museum. The event wi…" at bounding box center [523, 448] width 333 height 60
paste textarea "portion of the money raised goes to fund our community outreach activities whic…"
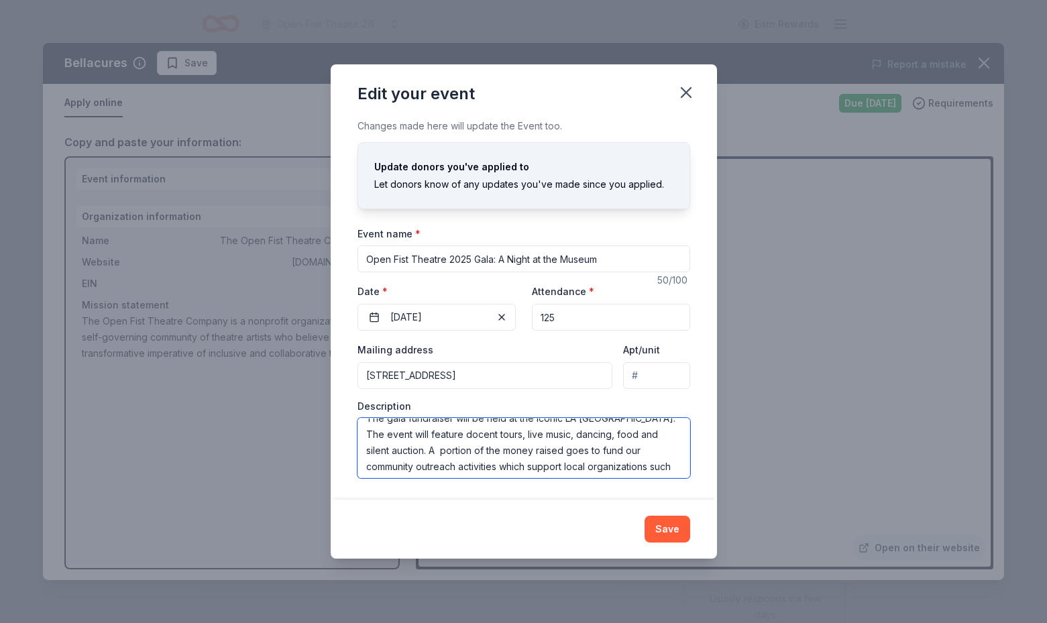
scroll to position [24, 0]
click at [422, 471] on textarea "The gala fundraiser will be held at the iconic LA Tar Pits Museum. The event wi…" at bounding box center [523, 448] width 333 height 60
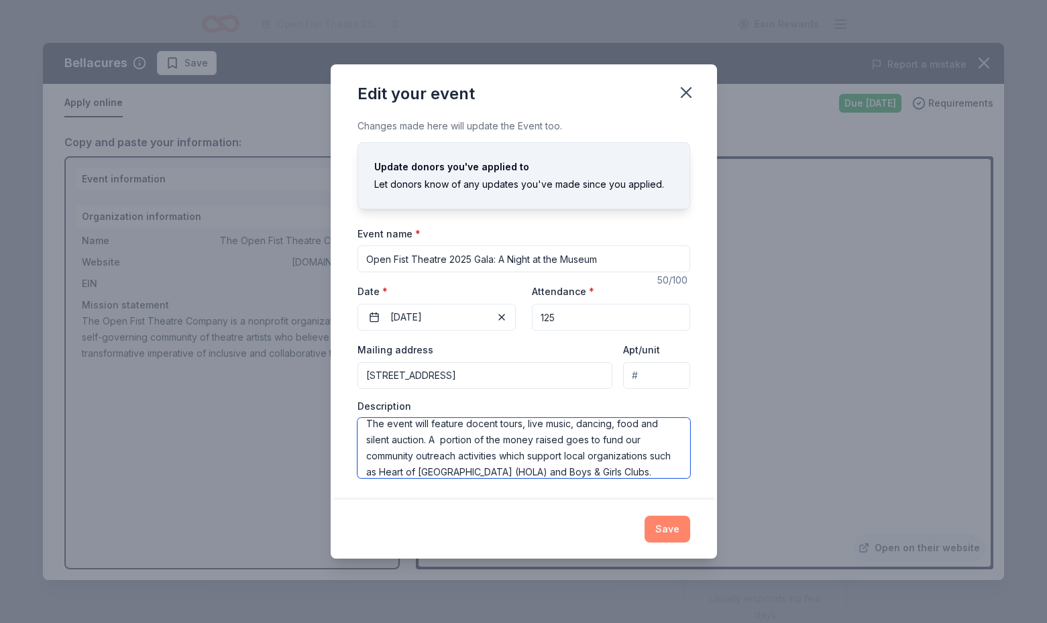
type textarea "The gala fundraiser will be held at the iconic LA [GEOGRAPHIC_DATA]. The event …"
click at [666, 523] on button "Save" at bounding box center [667, 529] width 46 height 27
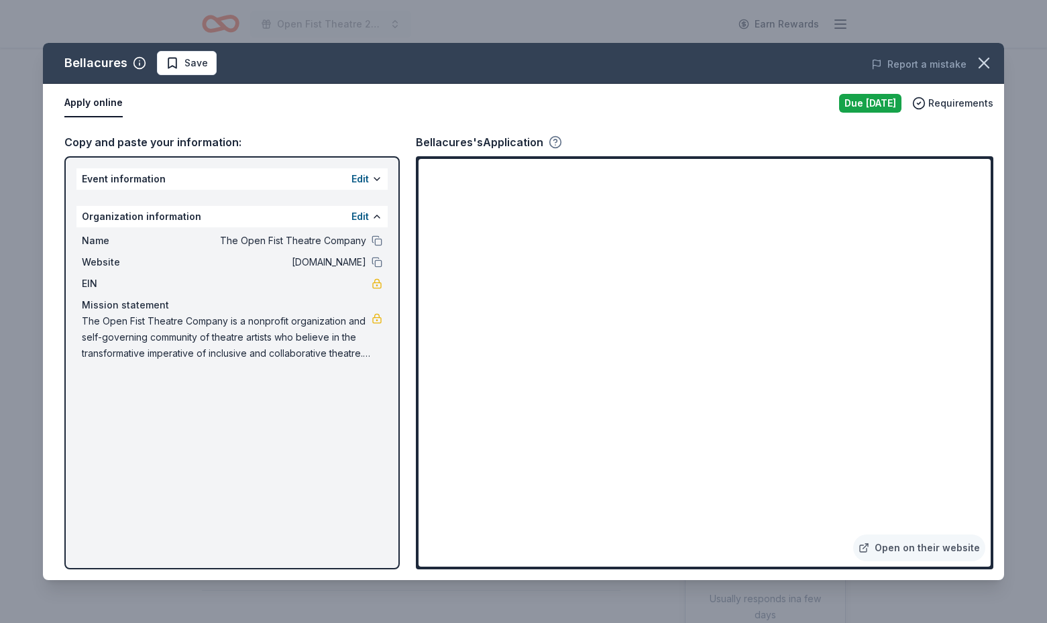
click at [550, 140] on icon "button" at bounding box center [554, 141] width 13 height 13
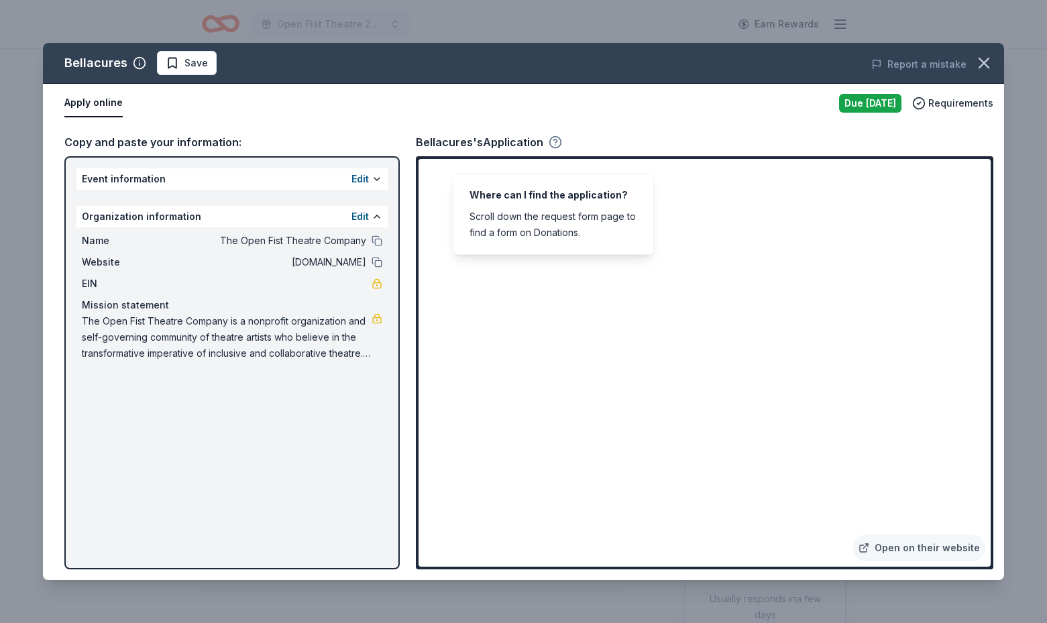
click at [550, 140] on icon "button" at bounding box center [554, 141] width 13 height 13
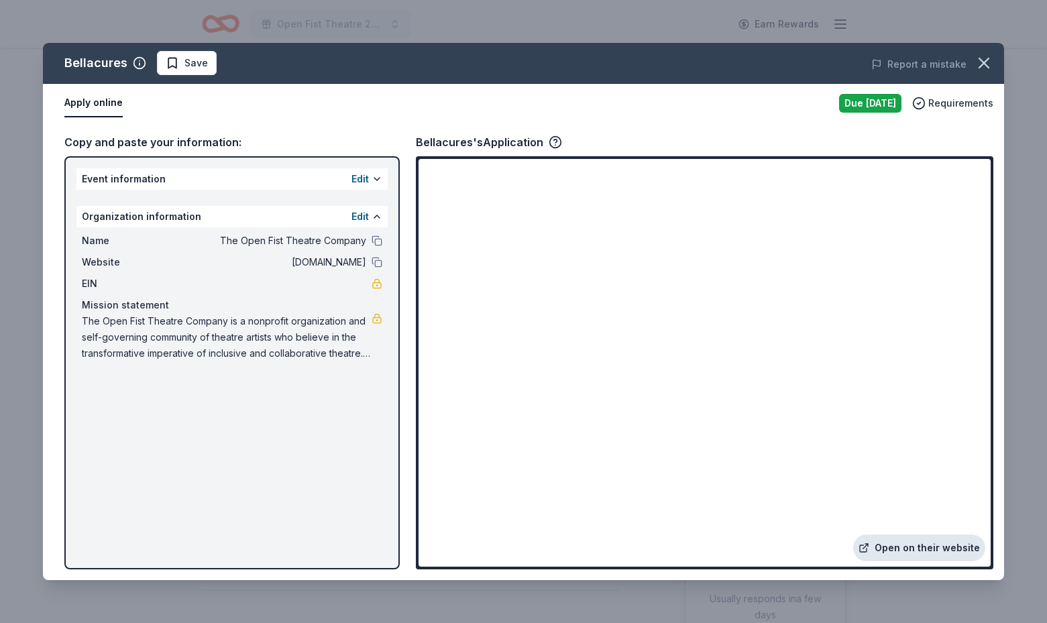
click at [884, 548] on link "Open on their website" at bounding box center [919, 547] width 132 height 27
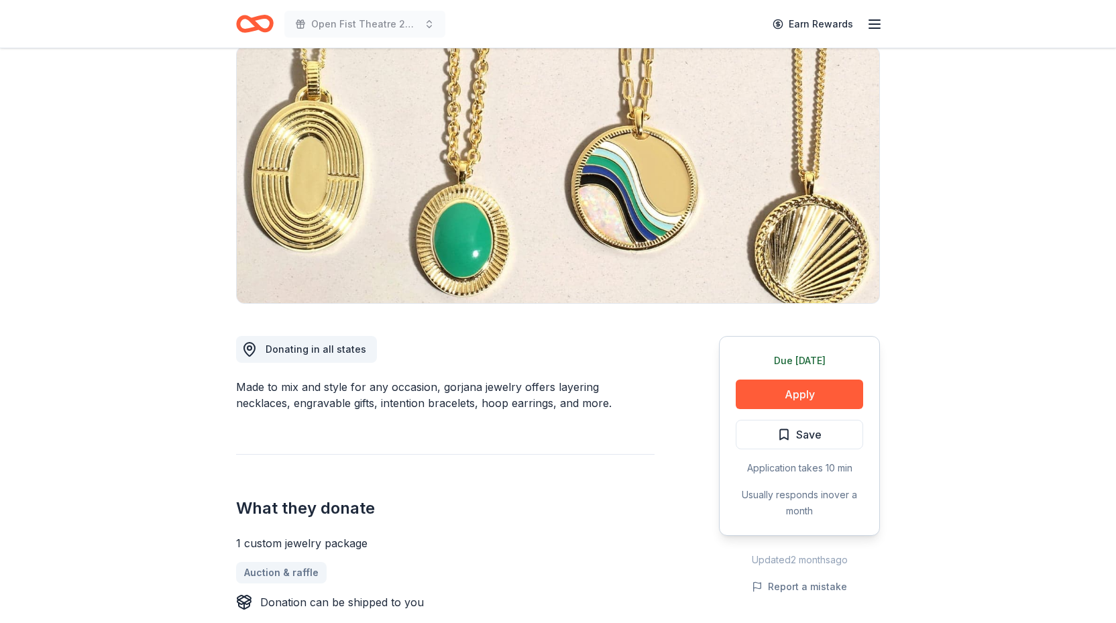
scroll to position [143, 0]
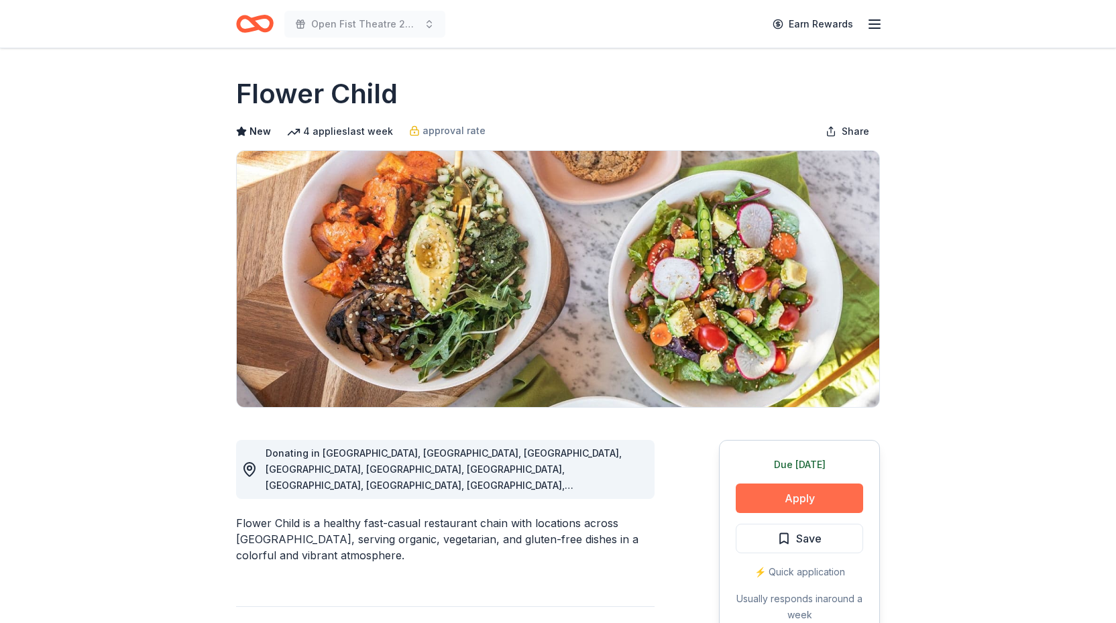
click at [771, 498] on button "Apply" at bounding box center [798, 497] width 127 height 29
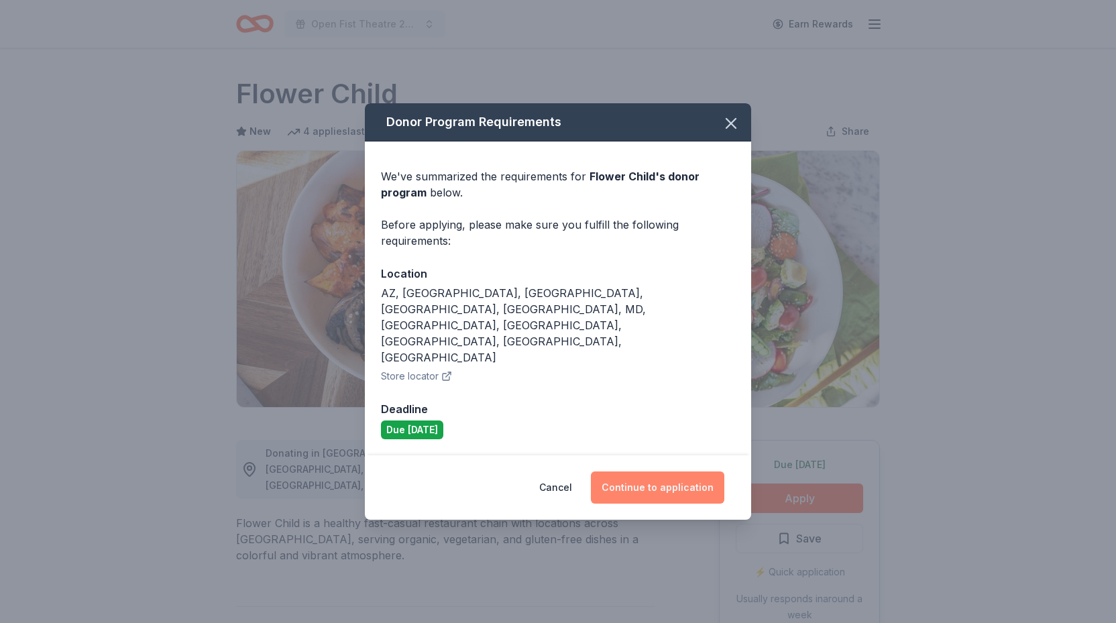
click at [661, 471] on button "Continue to application" at bounding box center [657, 487] width 133 height 32
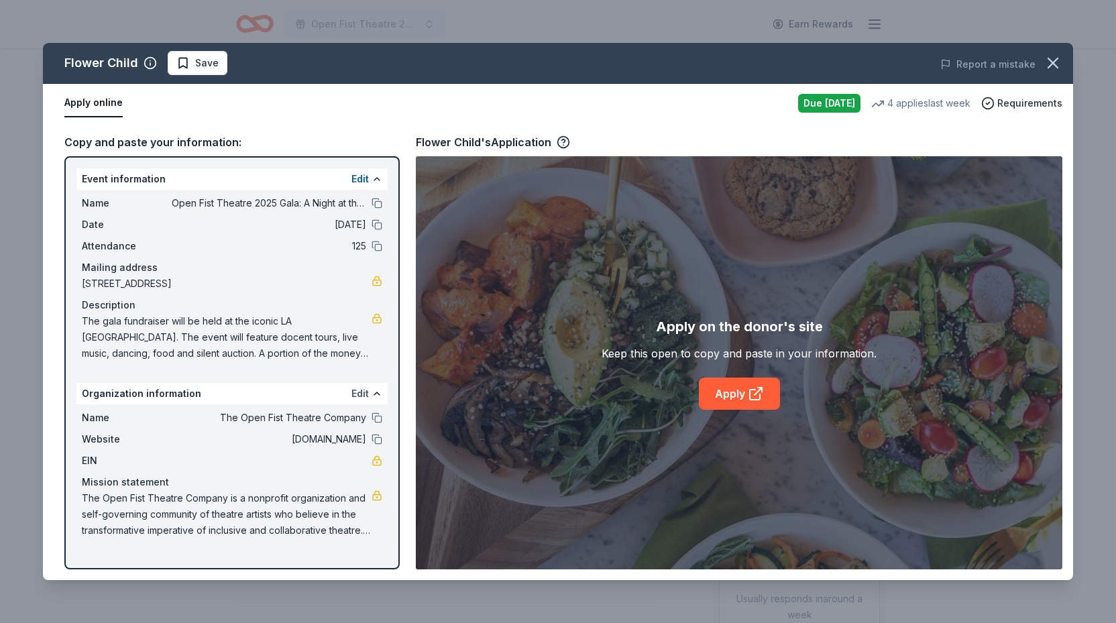
click at [362, 396] on button "Edit" at bounding box center [359, 394] width 17 height 16
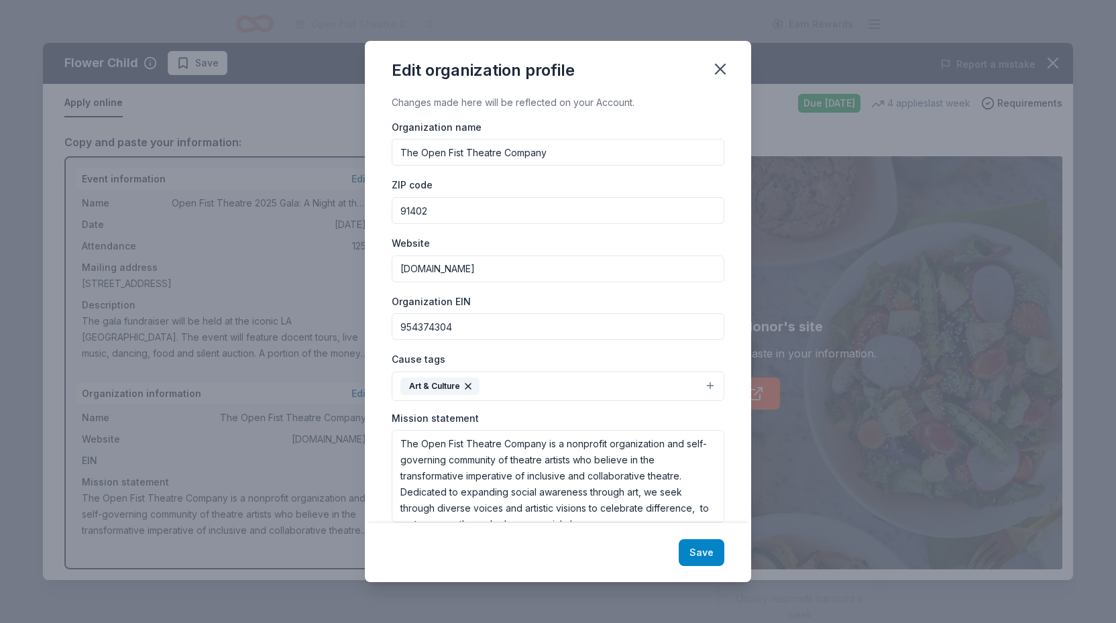
type input "954374304"
click at [705, 555] on button "Save" at bounding box center [701, 552] width 46 height 27
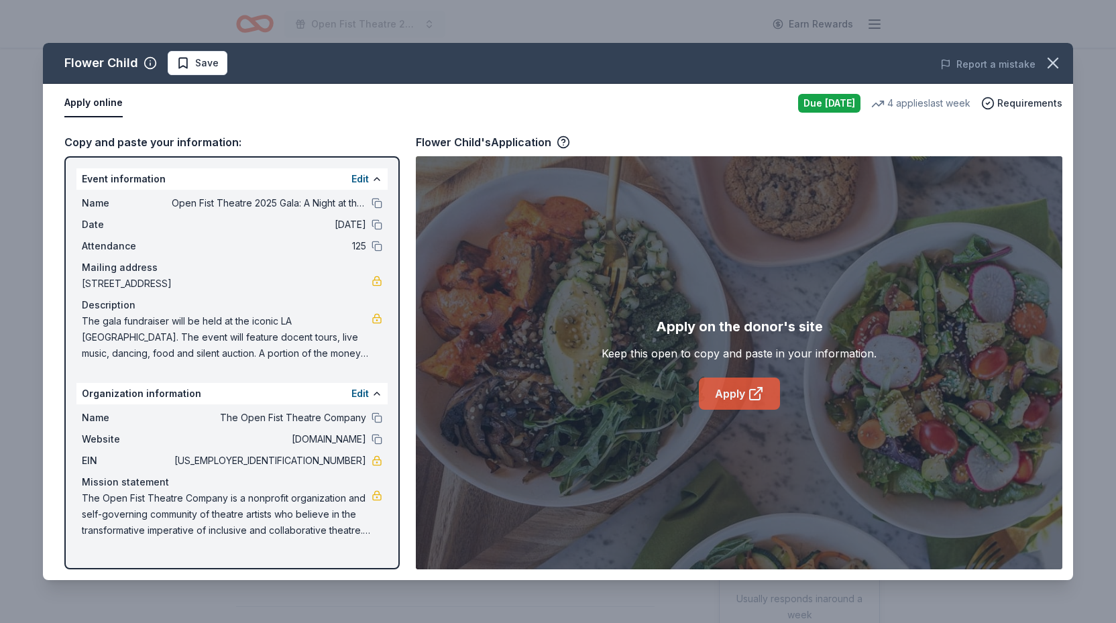
click at [740, 394] on link "Apply" at bounding box center [739, 393] width 81 height 32
click at [740, 388] on link "Apply" at bounding box center [739, 393] width 81 height 32
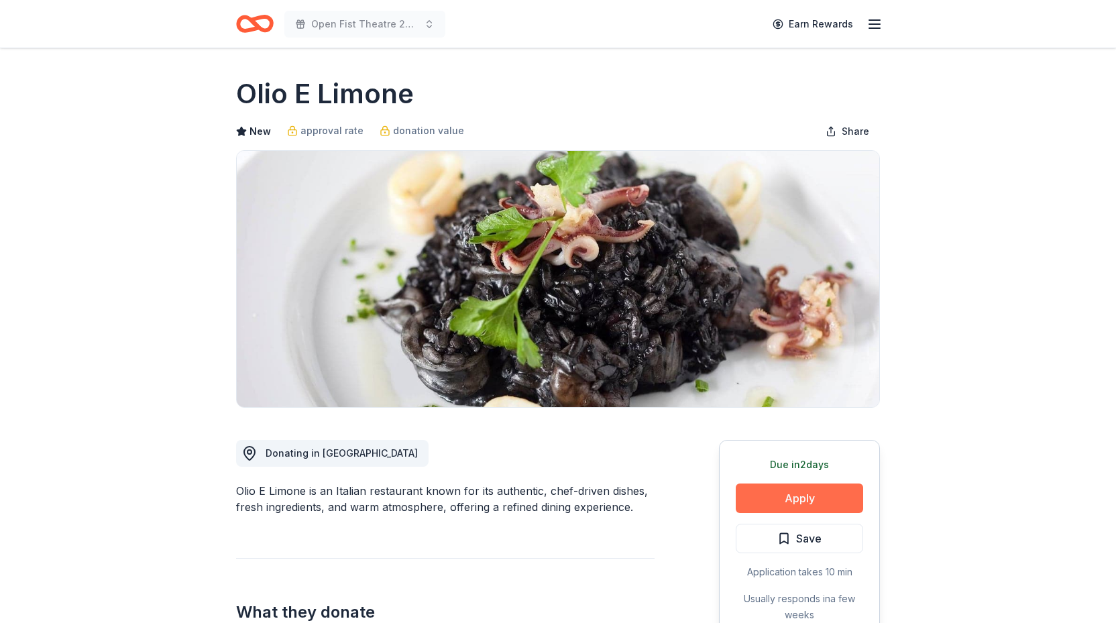
click at [818, 501] on button "Apply" at bounding box center [798, 497] width 127 height 29
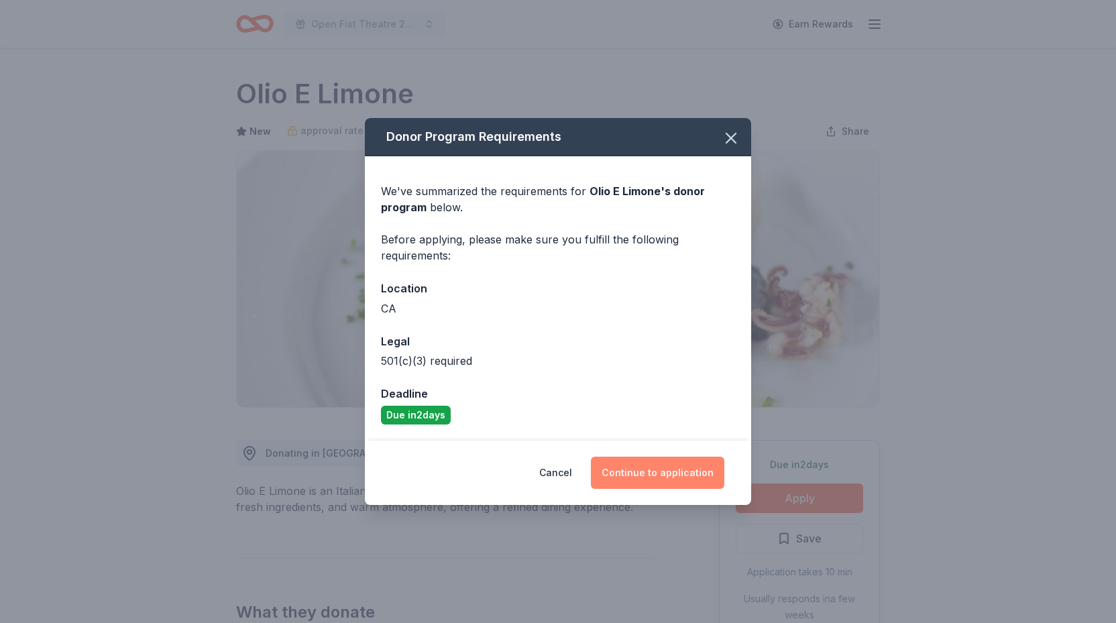
click at [673, 471] on button "Continue to application" at bounding box center [657, 473] width 133 height 32
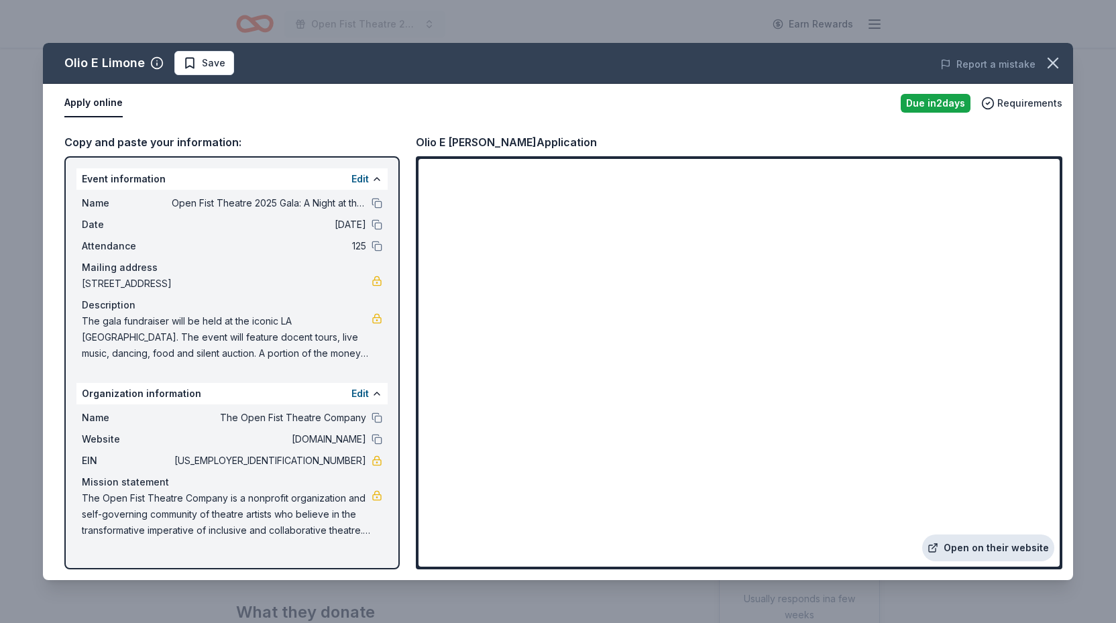
click at [997, 551] on link "Open on their website" at bounding box center [988, 547] width 132 height 27
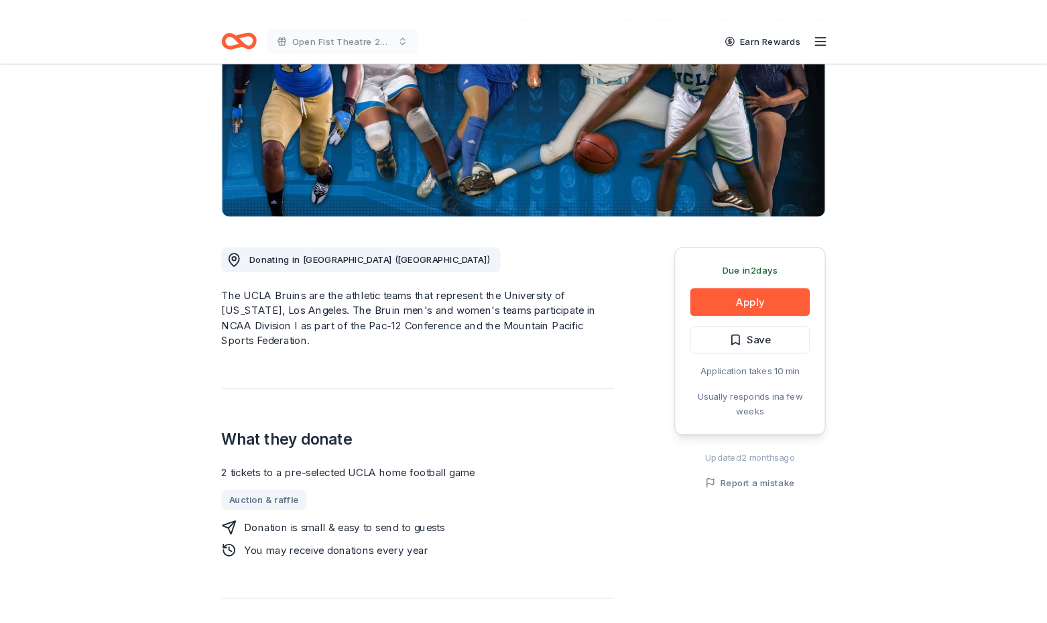
scroll to position [207, 0]
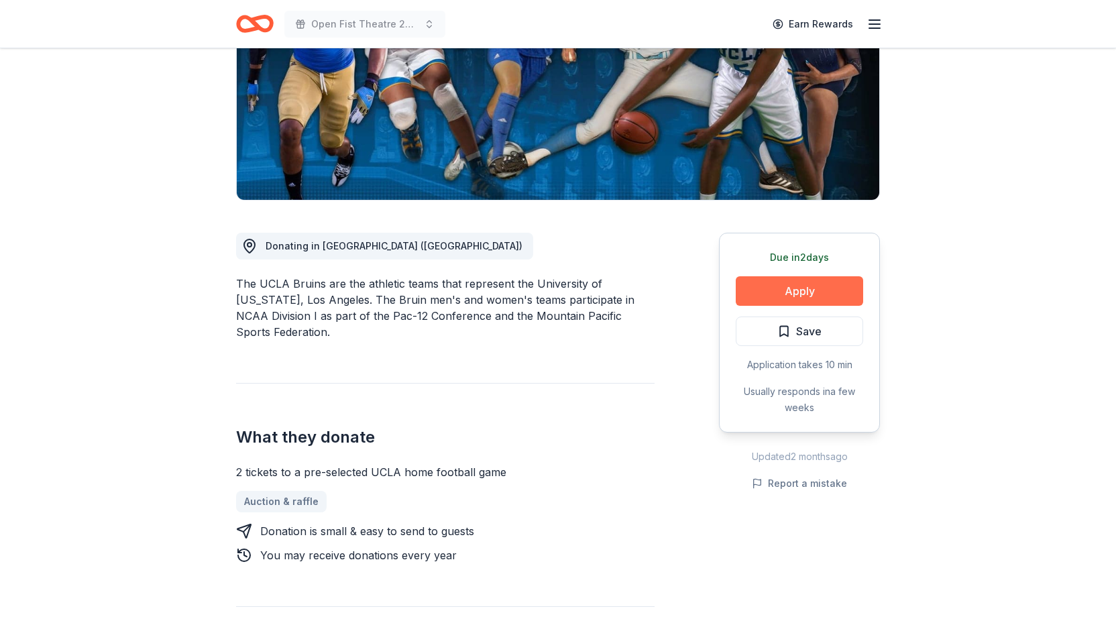
click at [795, 291] on button "Apply" at bounding box center [798, 290] width 127 height 29
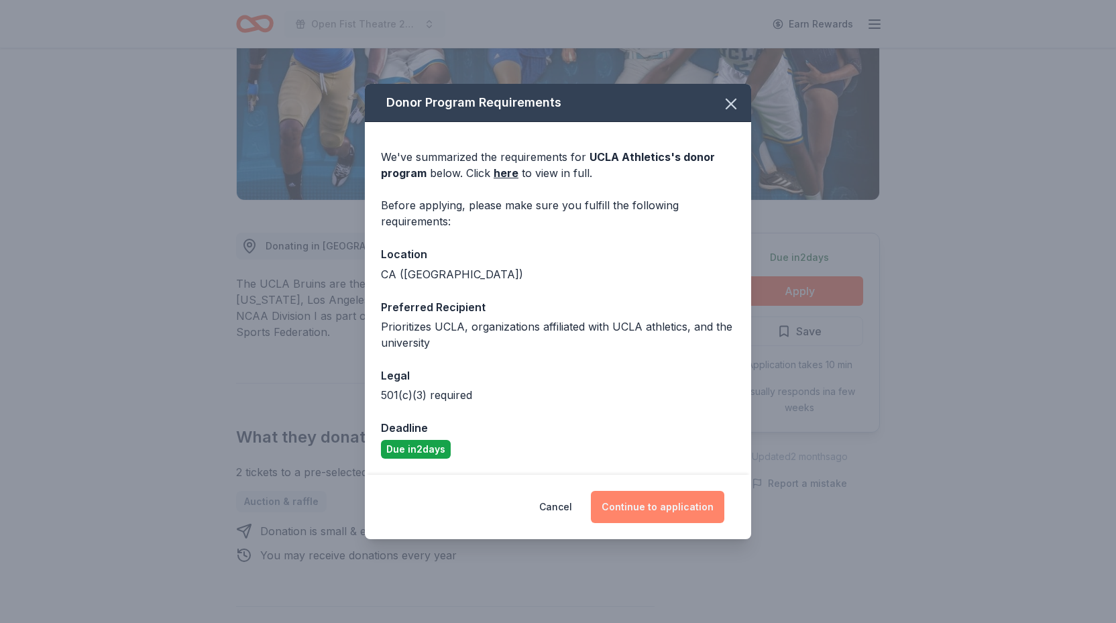
click at [661, 505] on button "Continue to application" at bounding box center [657, 507] width 133 height 32
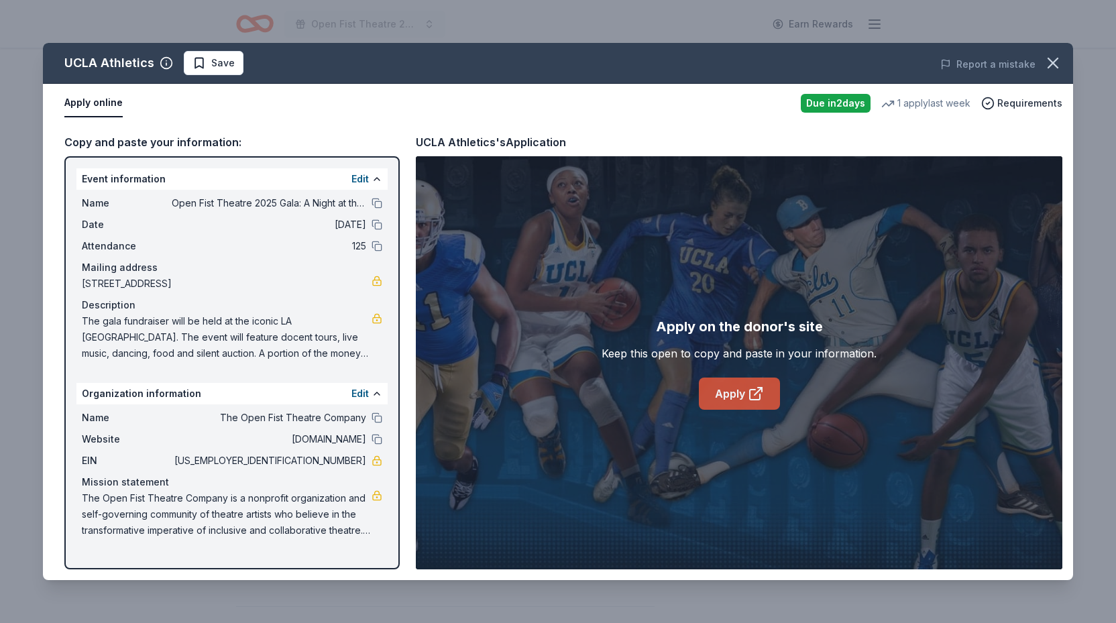
click at [750, 403] on link "Apply" at bounding box center [739, 393] width 81 height 32
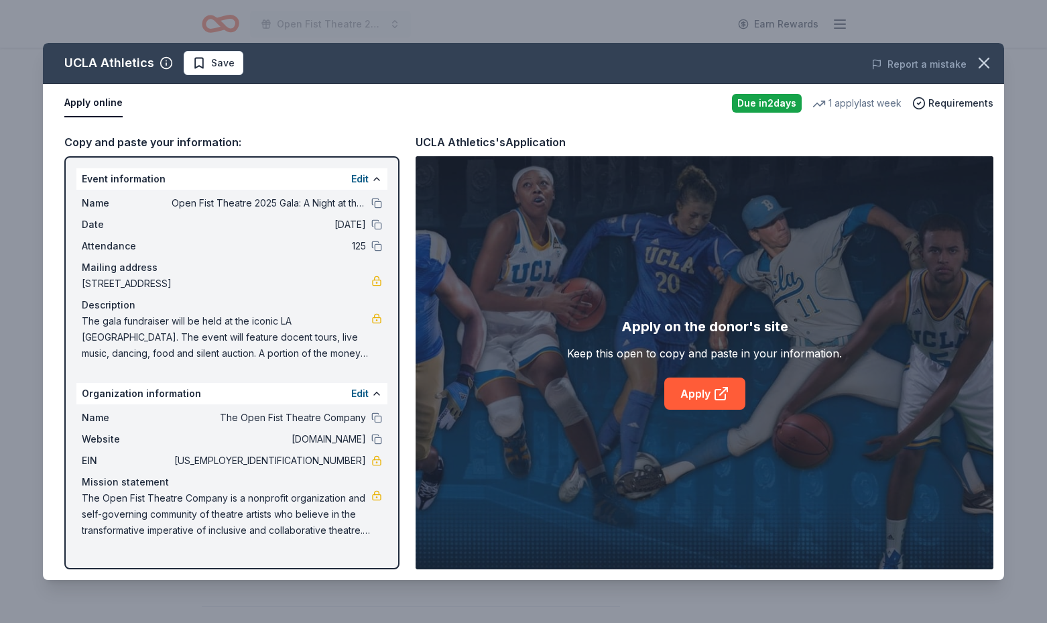
drag, startPoint x: 83, startPoint y: 499, endPoint x: 337, endPoint y: 538, distance: 257.1
click at [338, 540] on div "Name The Open Fist Theatre Company Website openfist.org EIN 95-4374304 Mission …" at bounding box center [231, 473] width 311 height 139
click at [375, 394] on button at bounding box center [376, 393] width 11 height 11
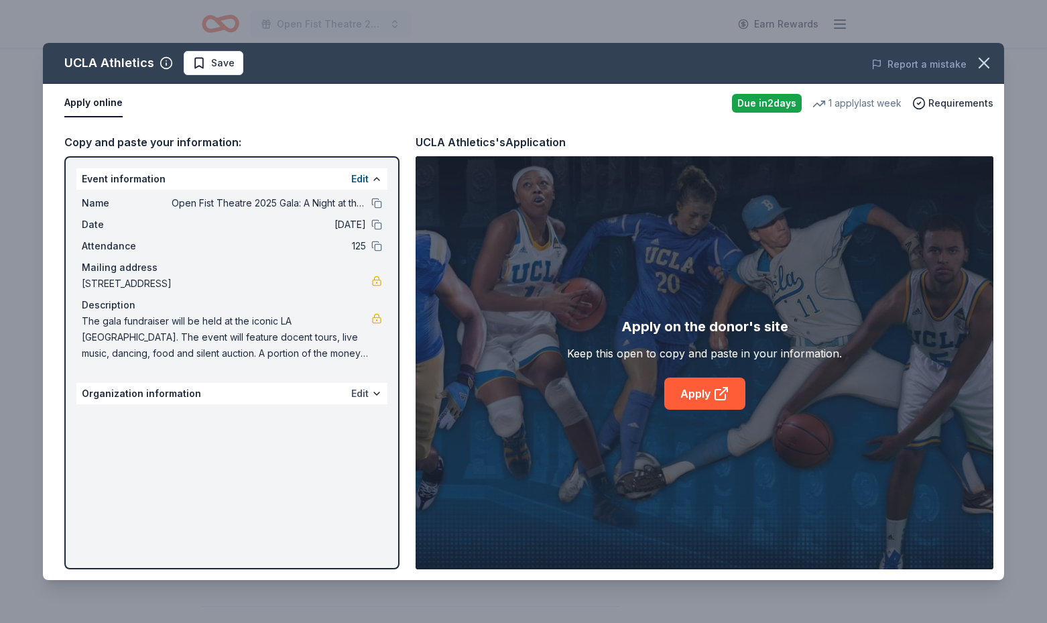
click at [356, 395] on button "Edit" at bounding box center [359, 394] width 17 height 16
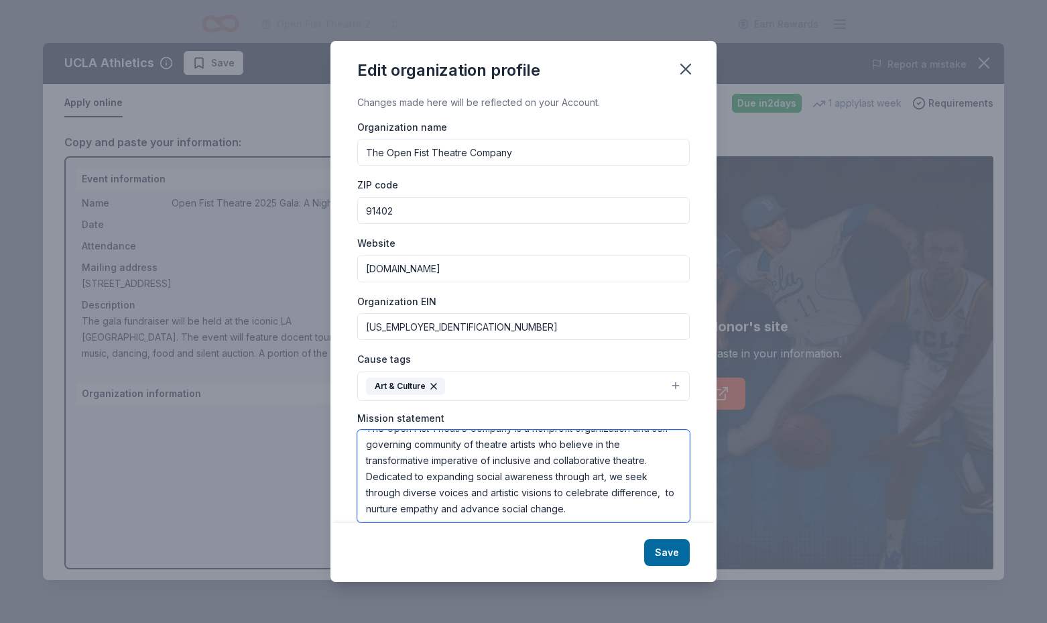
scroll to position [16, 0]
drag, startPoint x: 366, startPoint y: 440, endPoint x: 641, endPoint y: 520, distance: 286.4
click at [641, 520] on div "Changes made here will be reflected on your Account. Organization name The Open…" at bounding box center [524, 309] width 386 height 428
click at [665, 551] on button "Save" at bounding box center [667, 552] width 46 height 27
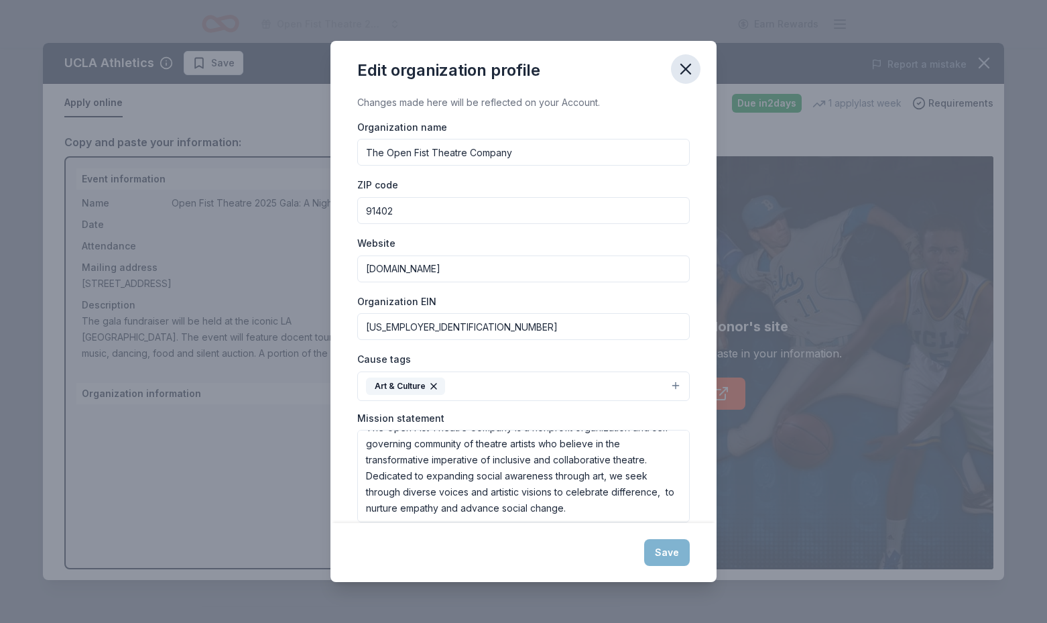
click at [686, 64] on icon "button" at bounding box center [685, 69] width 19 height 19
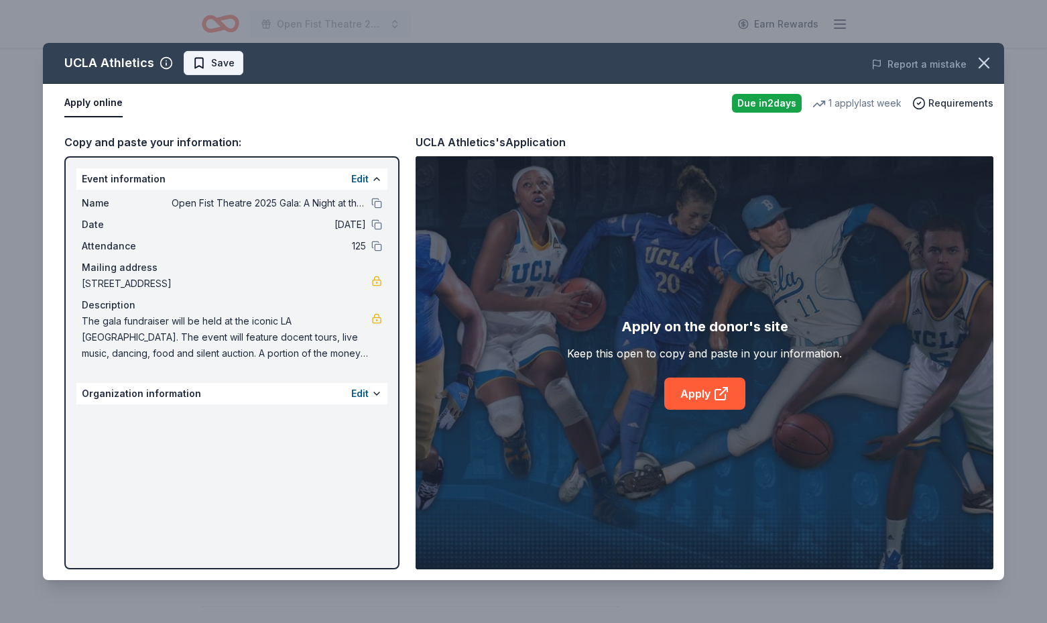
click at [216, 60] on span "Save" at bounding box center [222, 63] width 23 height 16
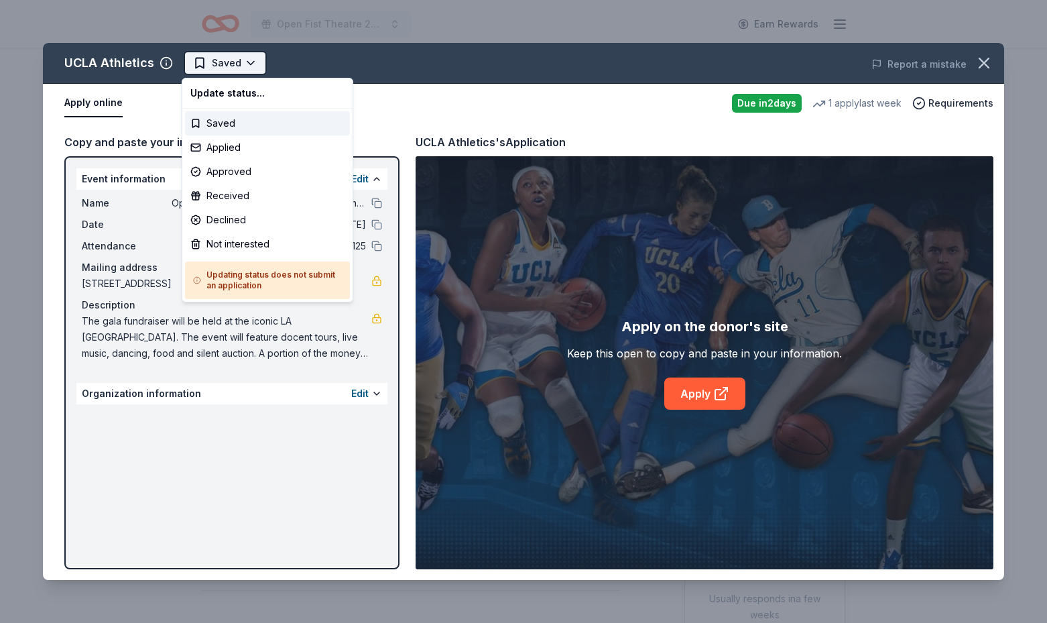
click at [219, 61] on html "Open Fist Theatre 2025 Gala: A Night at the Museum Earn Rewards Due in 2 days S…" at bounding box center [523, 311] width 1047 height 623
click at [235, 149] on div "Applied" at bounding box center [267, 147] width 165 height 24
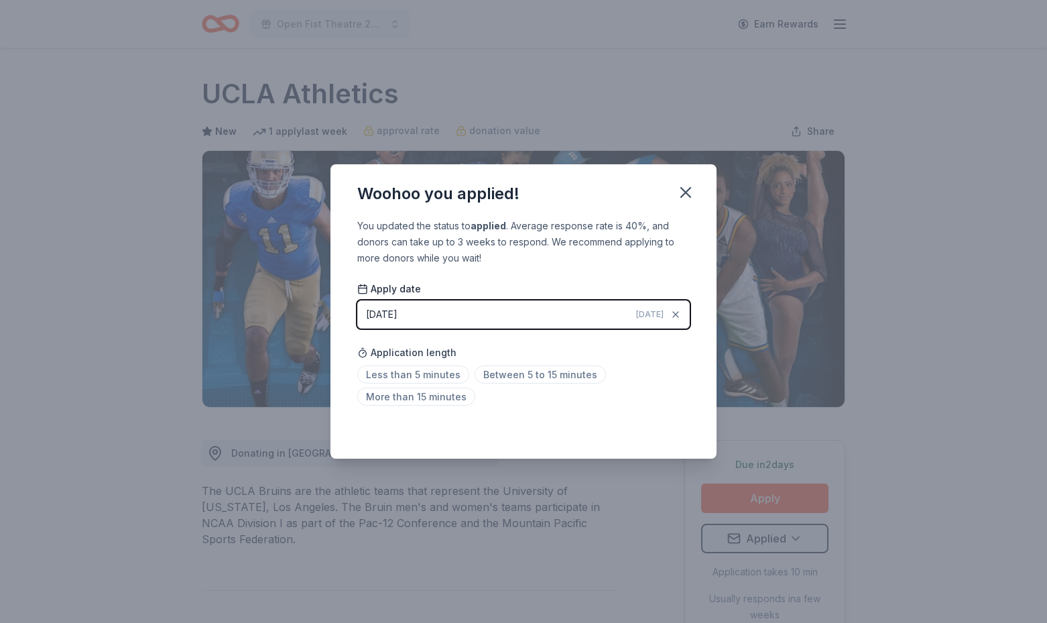
click at [596, 438] on div "You updated the status to applied . Average response rate is 40%, and donors ca…" at bounding box center [524, 338] width 386 height 241
click at [685, 189] on icon "button" at bounding box center [685, 192] width 19 height 19
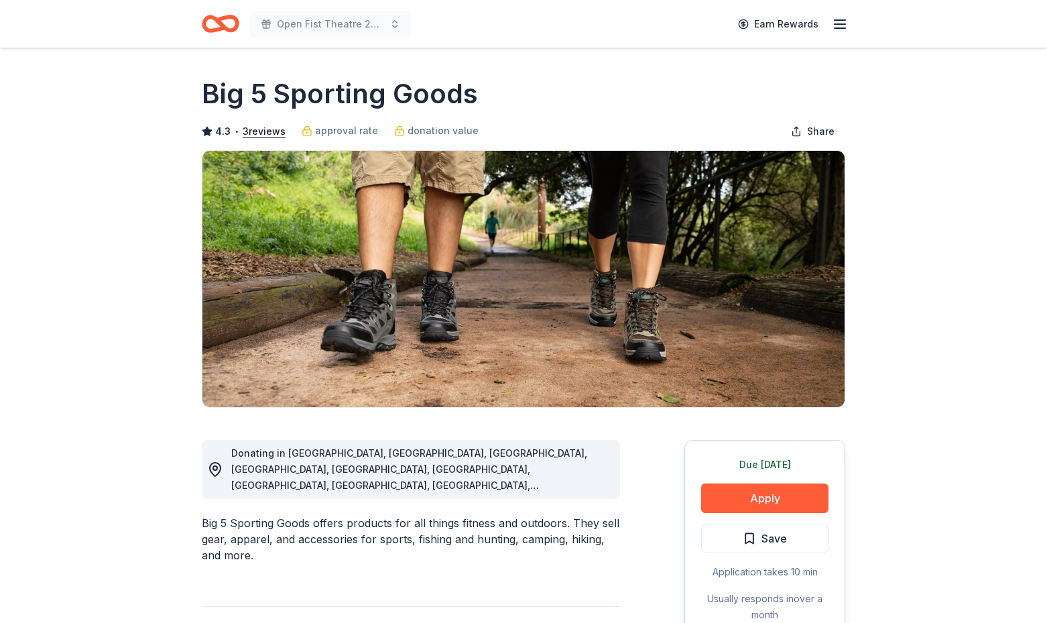
click at [763, 516] on div "Due [DATE] Apply Save Application takes 10 min Usually responds in over a month" at bounding box center [765, 540] width 161 height 200
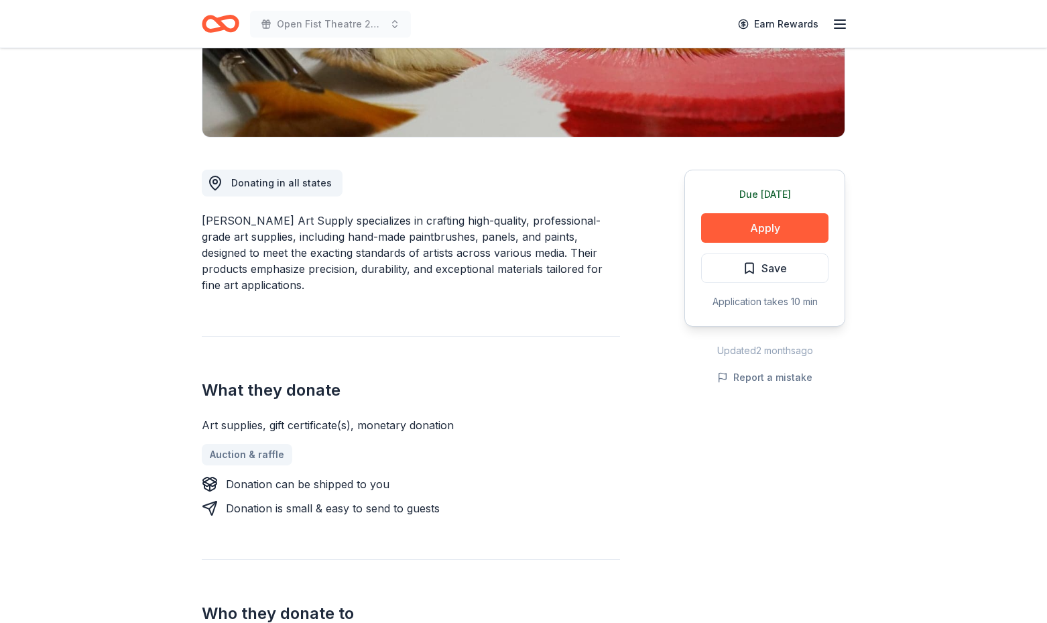
scroll to position [271, 0]
click at [767, 234] on button "Apply" at bounding box center [764, 227] width 127 height 29
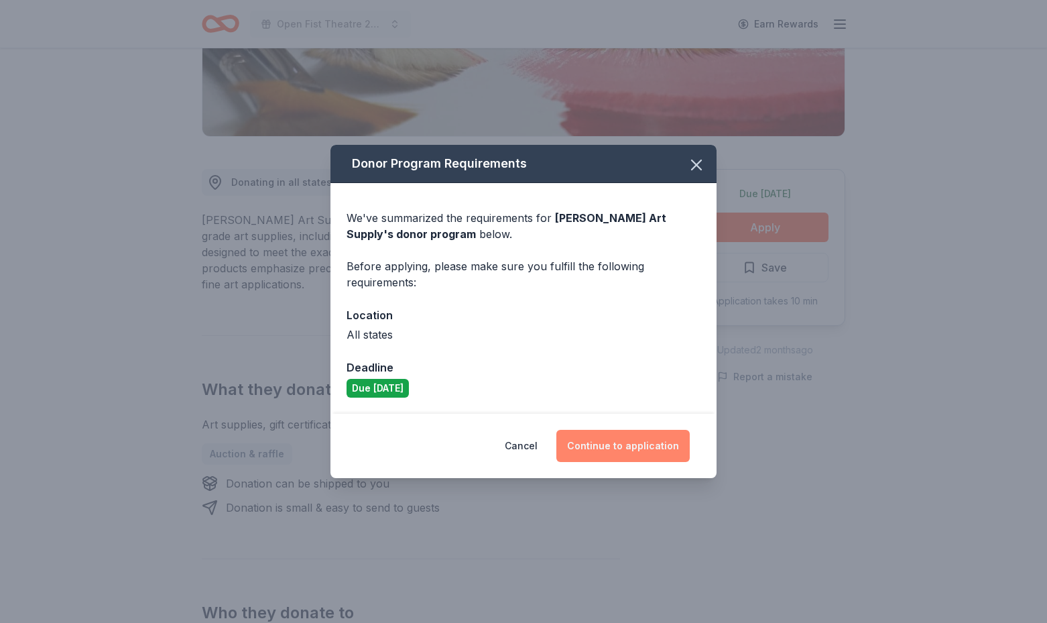
click at [613, 442] on button "Continue to application" at bounding box center [622, 446] width 133 height 32
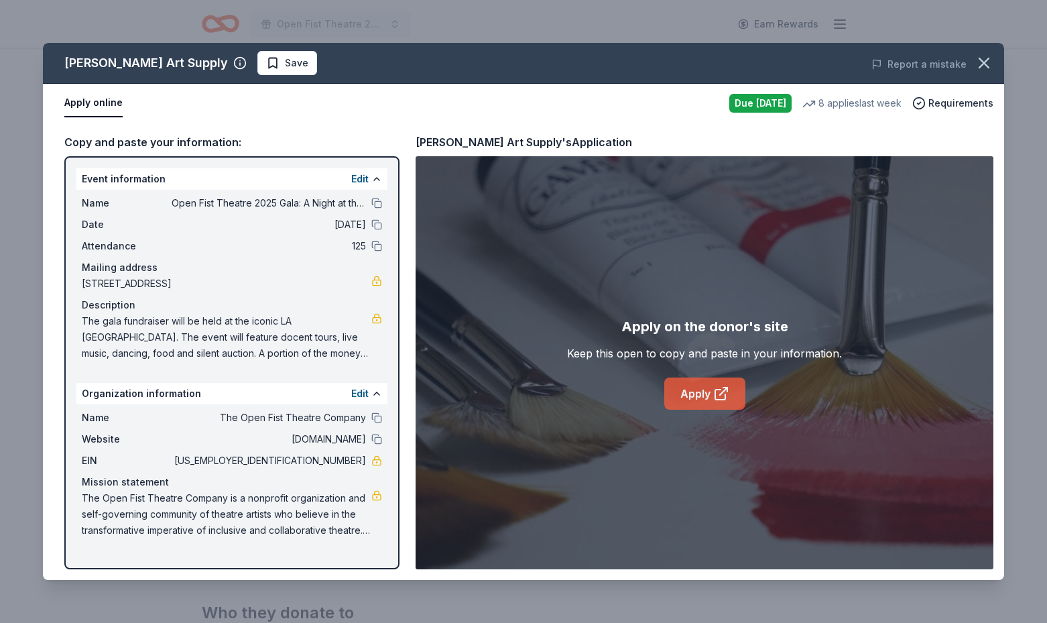
click at [699, 397] on link "Apply" at bounding box center [704, 393] width 81 height 32
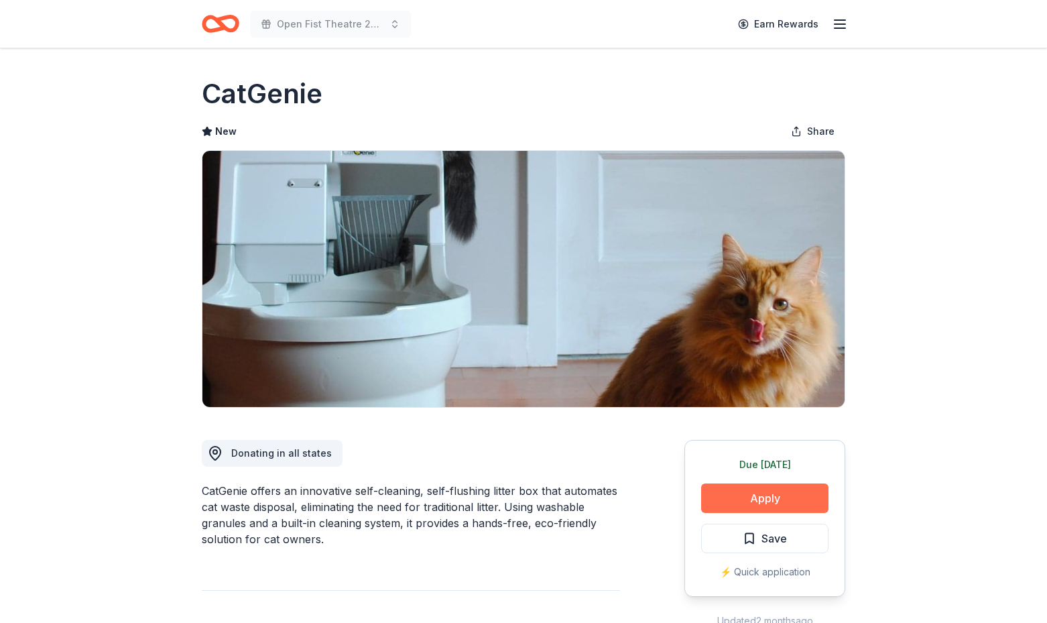
click at [744, 498] on button "Apply" at bounding box center [764, 497] width 127 height 29
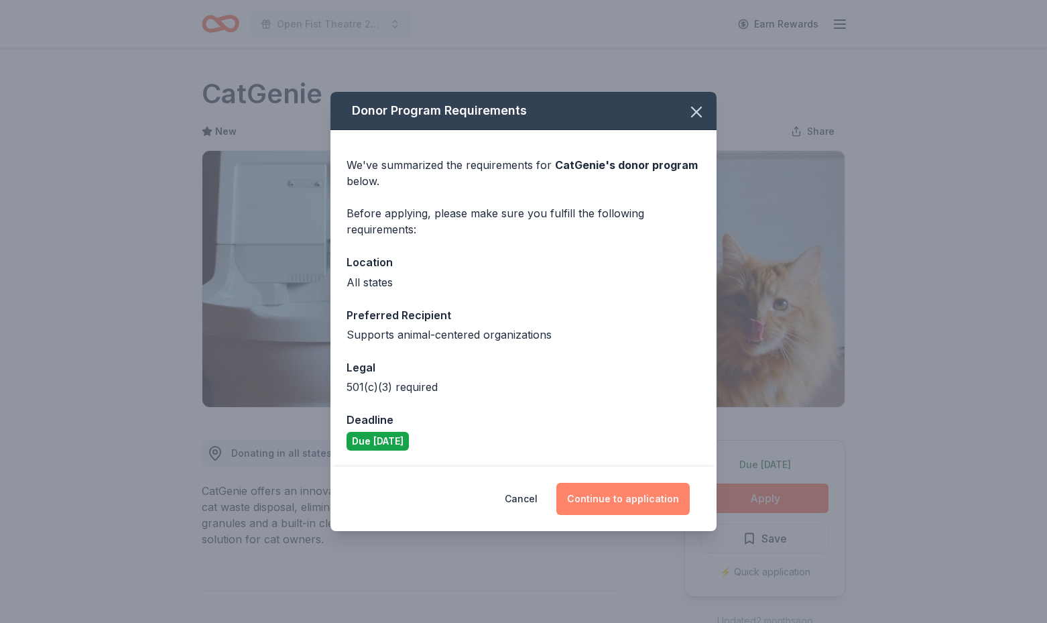
click at [656, 488] on button "Continue to application" at bounding box center [622, 499] width 133 height 32
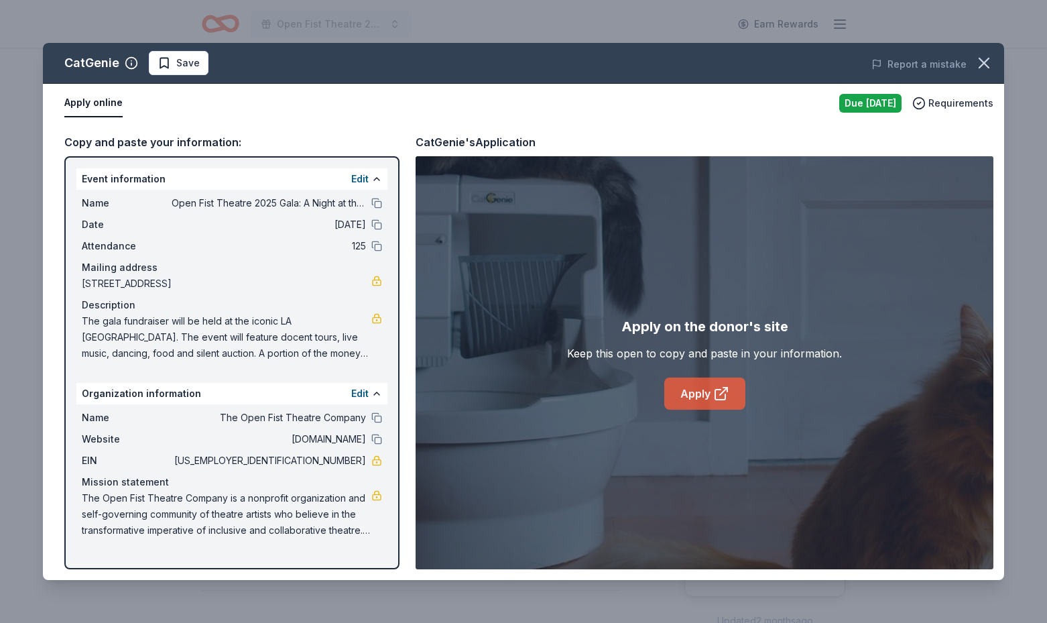
click at [697, 391] on link "Apply" at bounding box center [704, 393] width 81 height 32
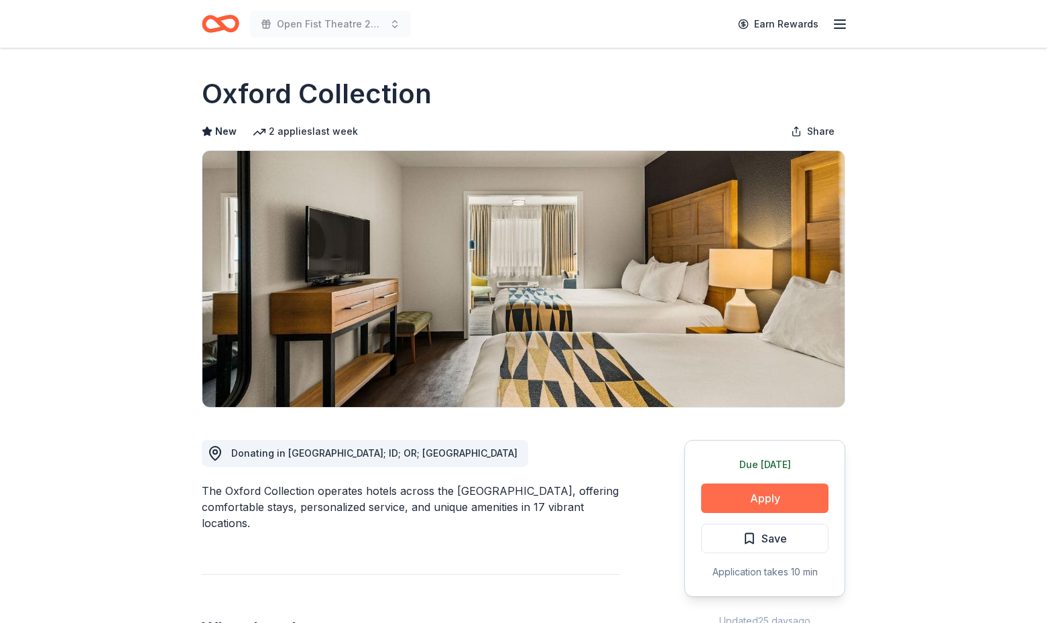
click at [748, 496] on button "Apply" at bounding box center [764, 497] width 127 height 29
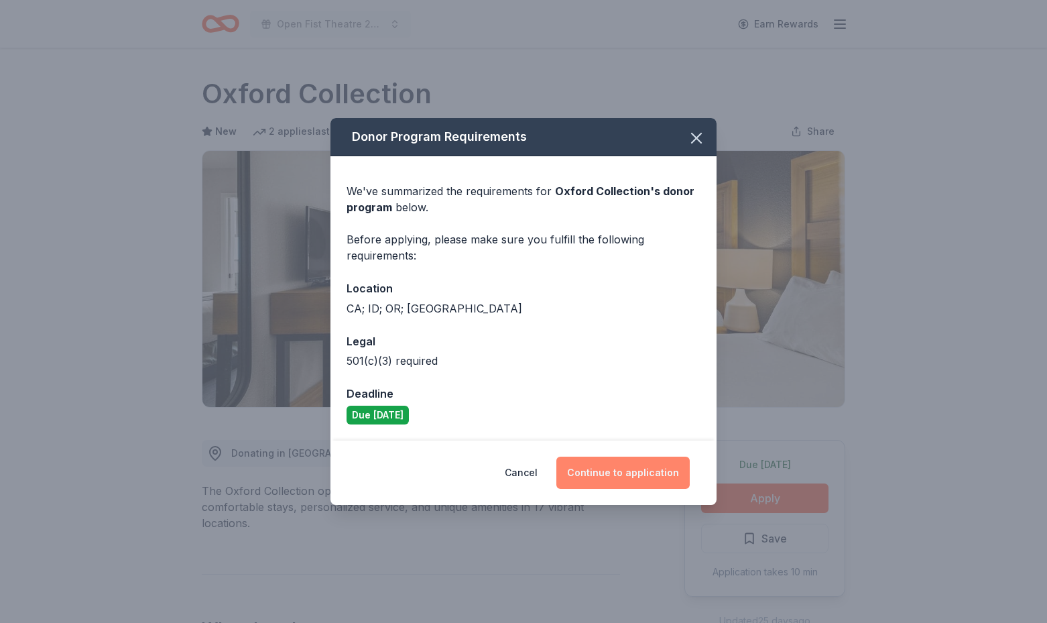
click at [633, 473] on button "Continue to application" at bounding box center [622, 473] width 133 height 32
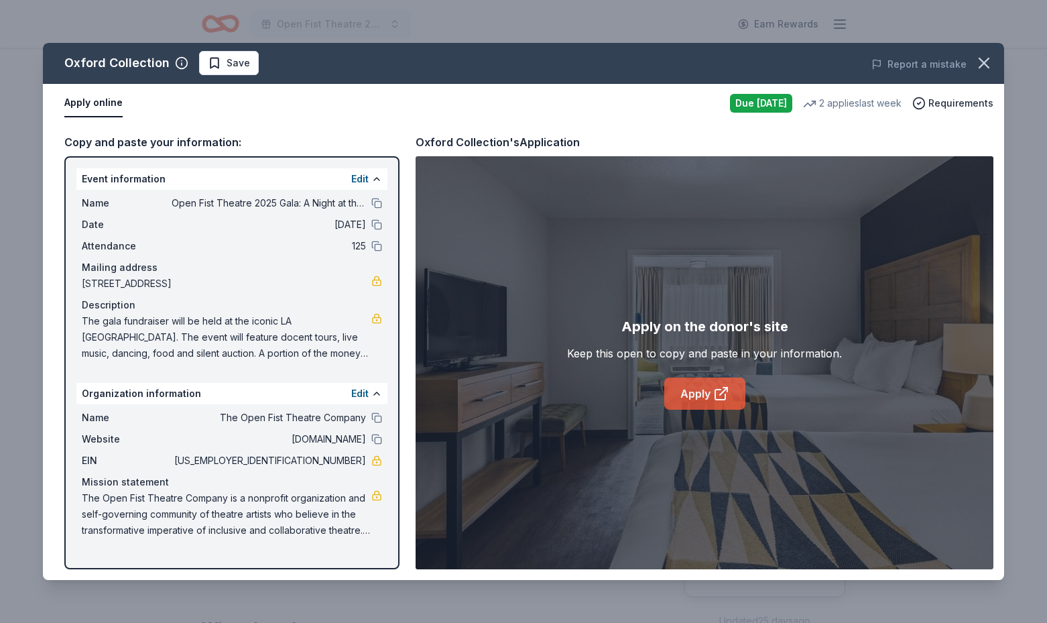
click at [717, 396] on icon at bounding box center [721, 394] width 16 height 16
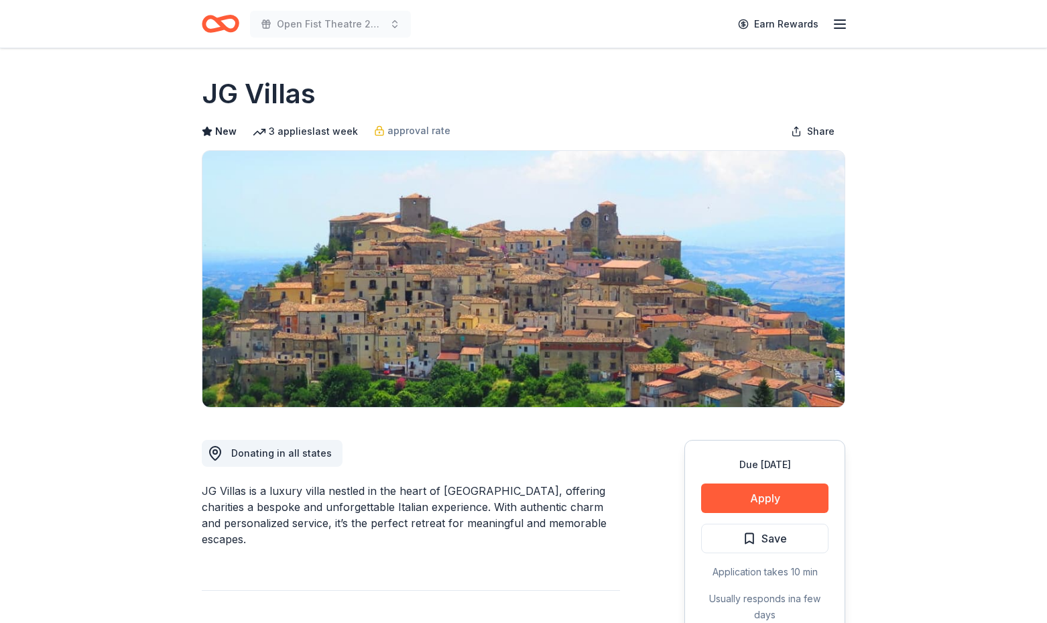
click at [731, 504] on button "Apply" at bounding box center [764, 497] width 127 height 29
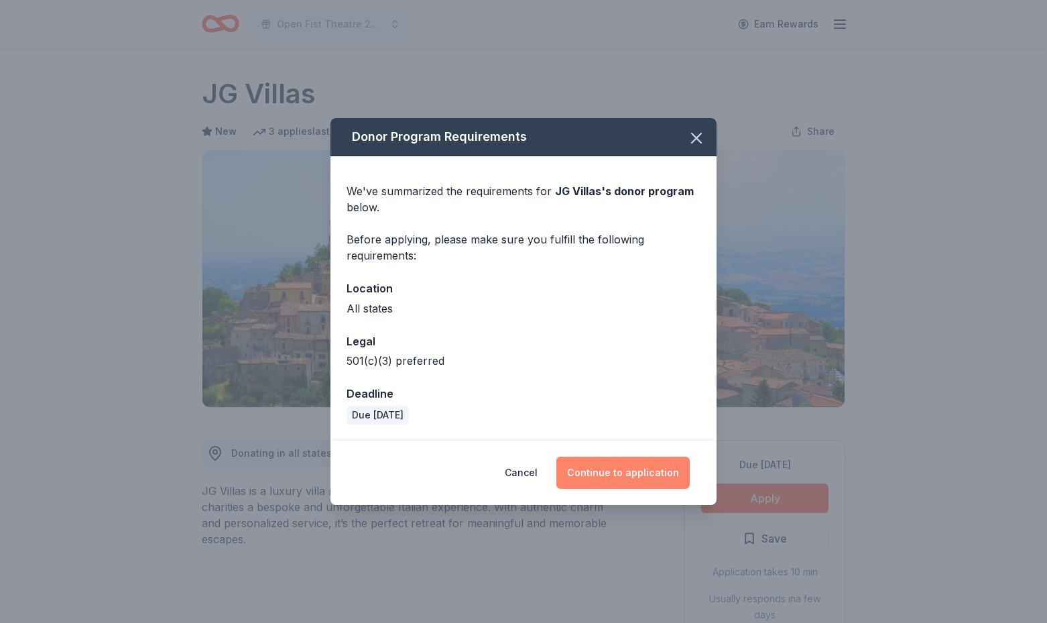
click at [622, 467] on button "Continue to application" at bounding box center [622, 473] width 133 height 32
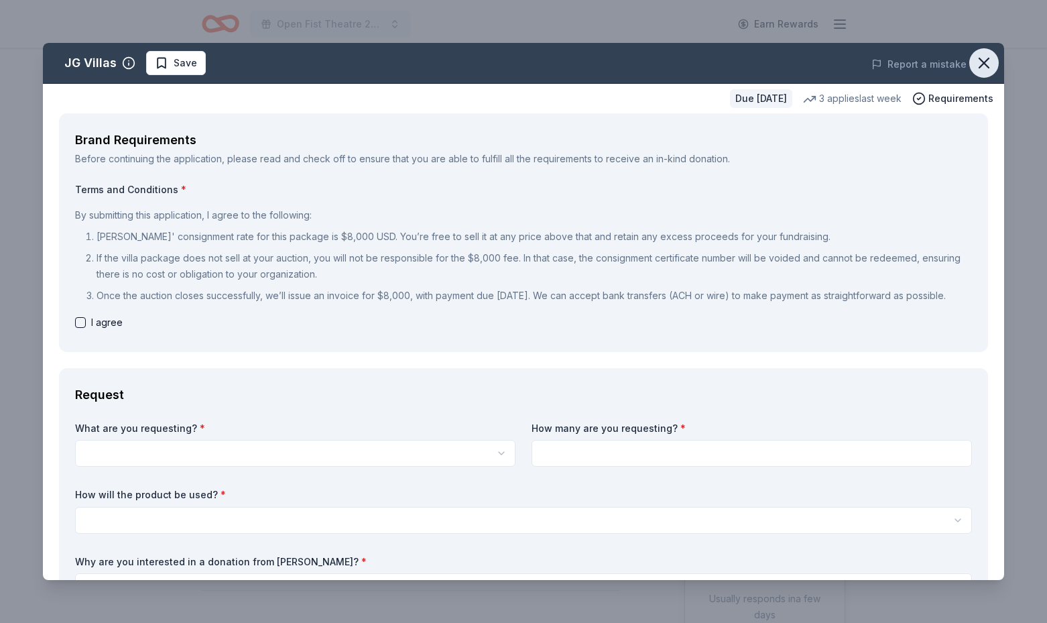
click at [983, 68] on icon "button" at bounding box center [984, 63] width 19 height 19
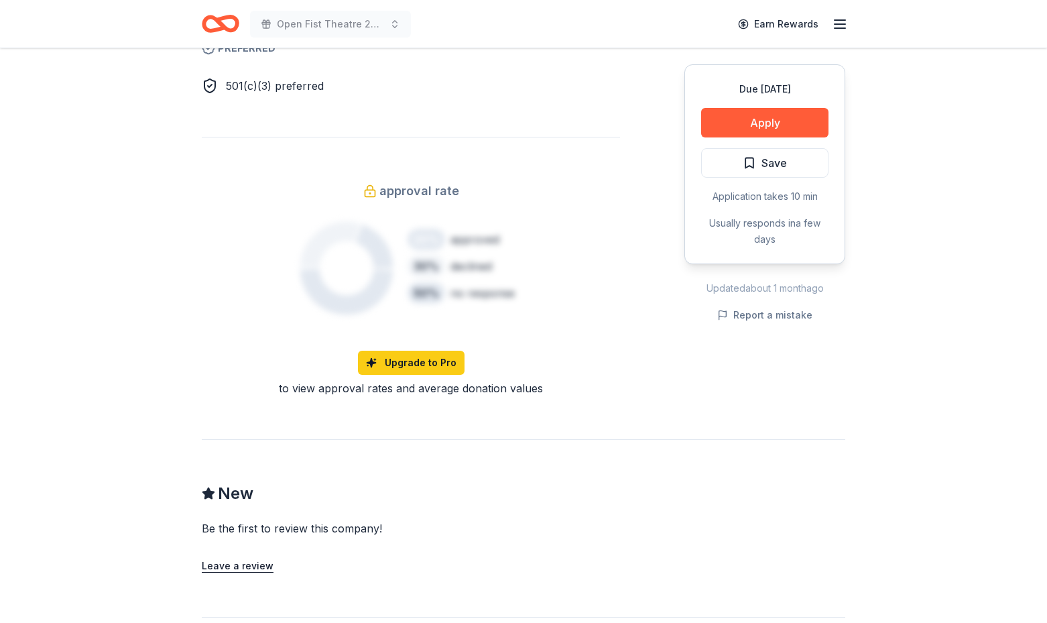
scroll to position [916, 0]
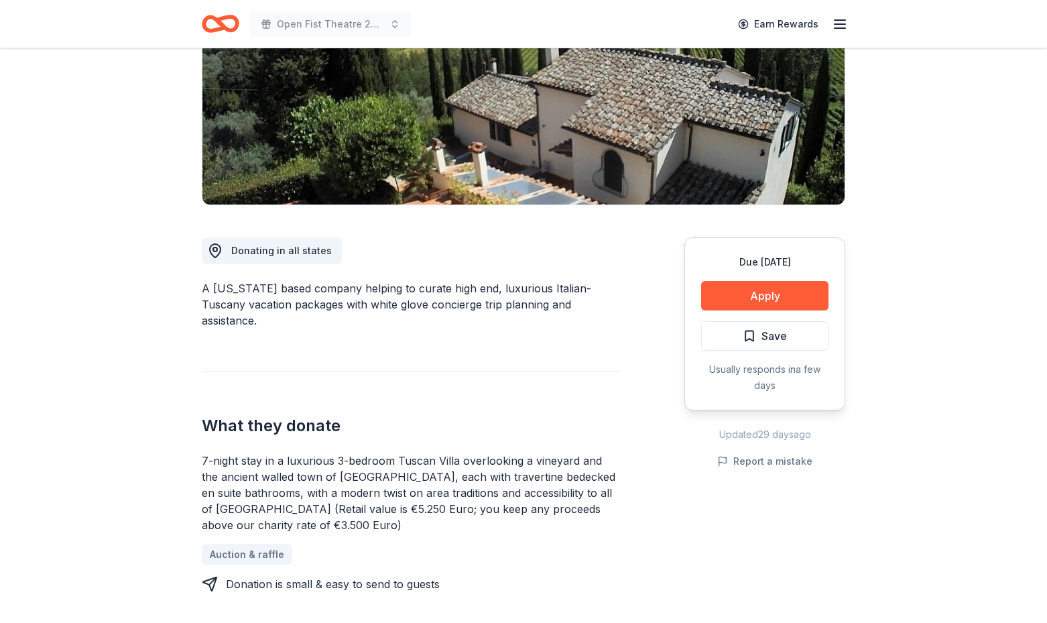
scroll to position [210, 0]
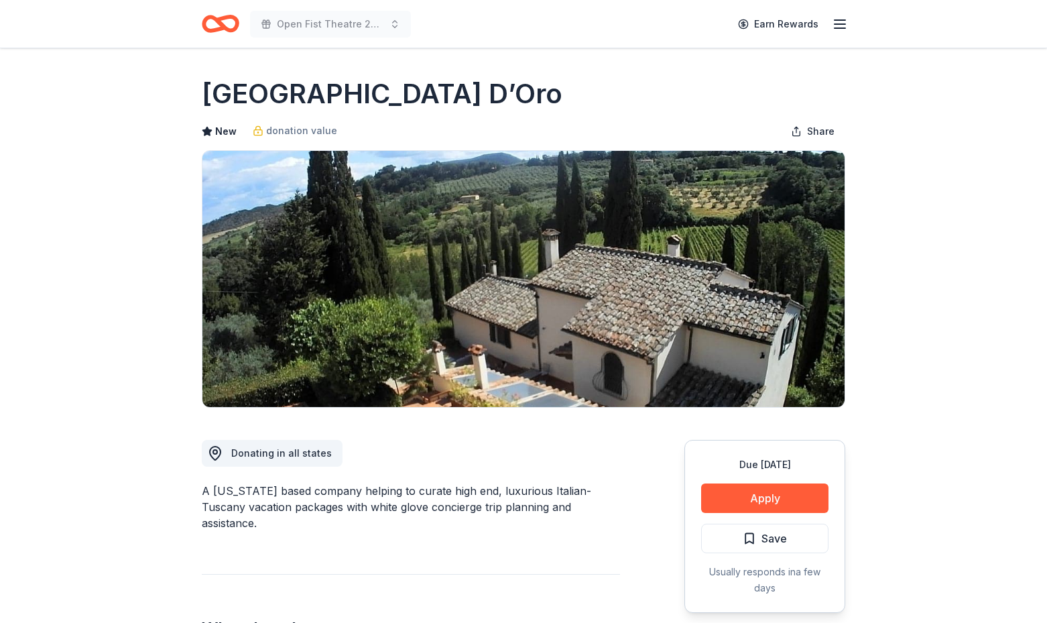
scroll to position [0, 0]
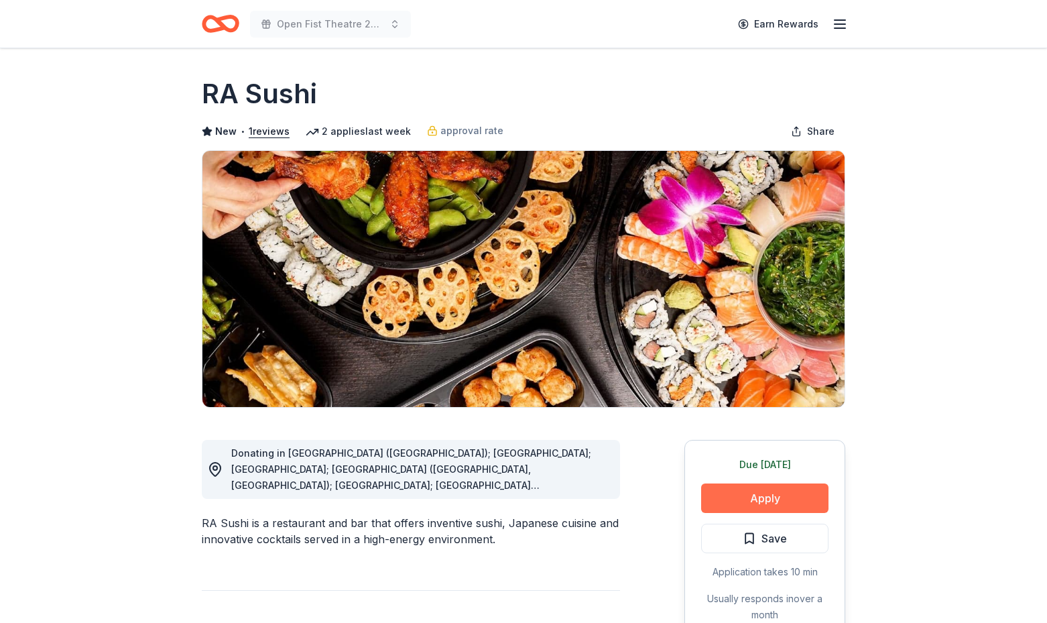
click at [758, 495] on button "Apply" at bounding box center [764, 497] width 127 height 29
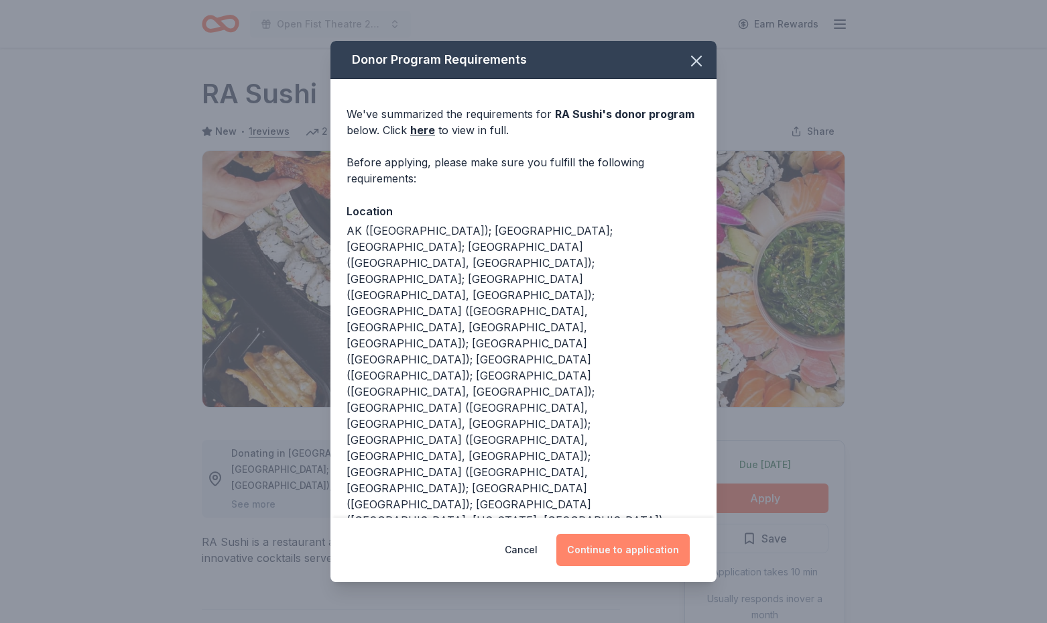
click at [643, 554] on button "Continue to application" at bounding box center [622, 550] width 133 height 32
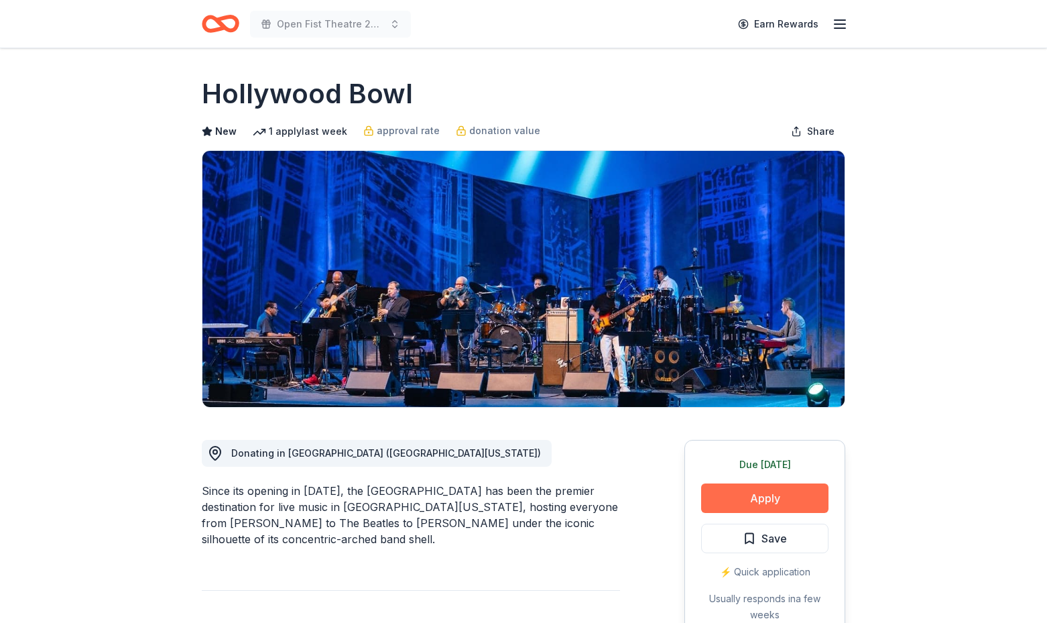
click at [784, 500] on button "Apply" at bounding box center [764, 497] width 127 height 29
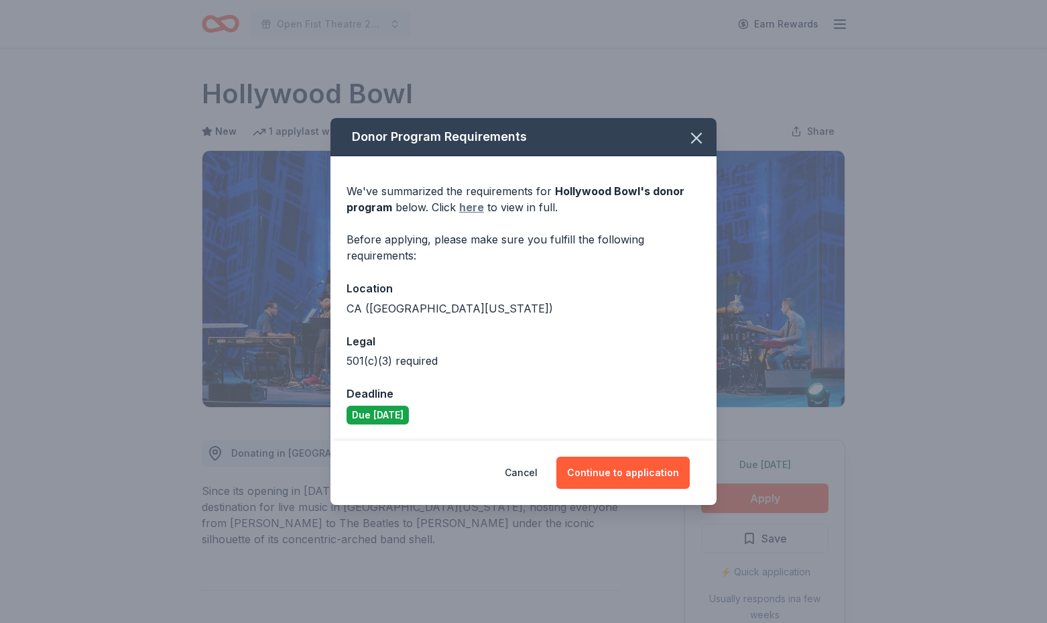
click at [475, 204] on link "here" at bounding box center [471, 207] width 25 height 16
click at [626, 472] on button "Continue to application" at bounding box center [622, 473] width 133 height 32
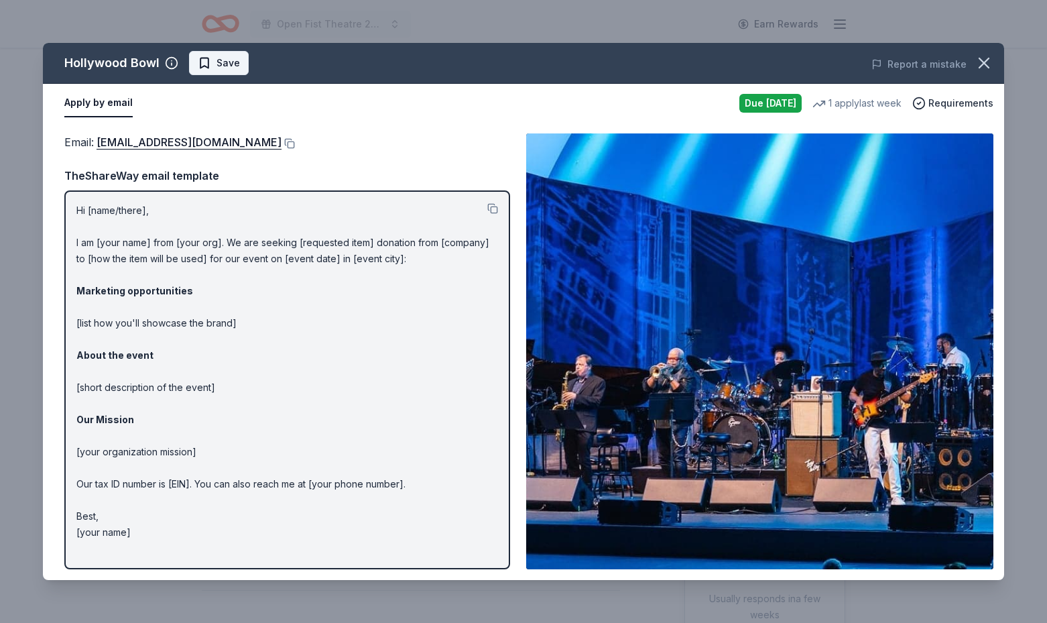
click at [219, 64] on span "Save" at bounding box center [228, 63] width 23 height 16
click at [254, 62] on html "Open Fist Theatre 2025 Gala: A Night at the Museum Earn Rewards Due [DATE] [GEO…" at bounding box center [523, 311] width 1047 height 623
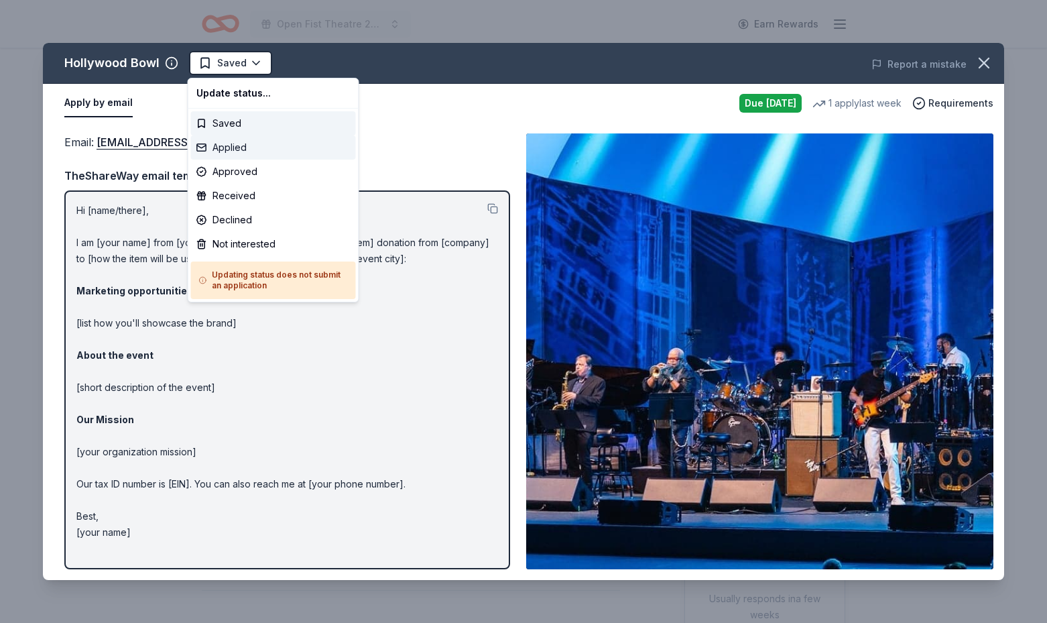
click at [271, 147] on div "Applied" at bounding box center [273, 147] width 165 height 24
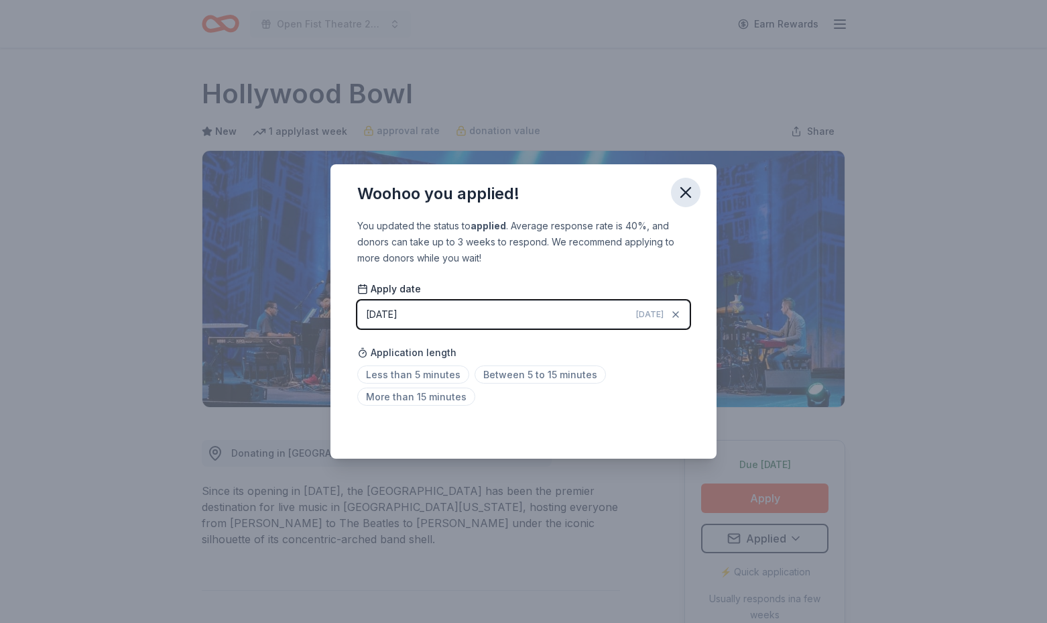
click at [688, 186] on icon "button" at bounding box center [685, 192] width 19 height 19
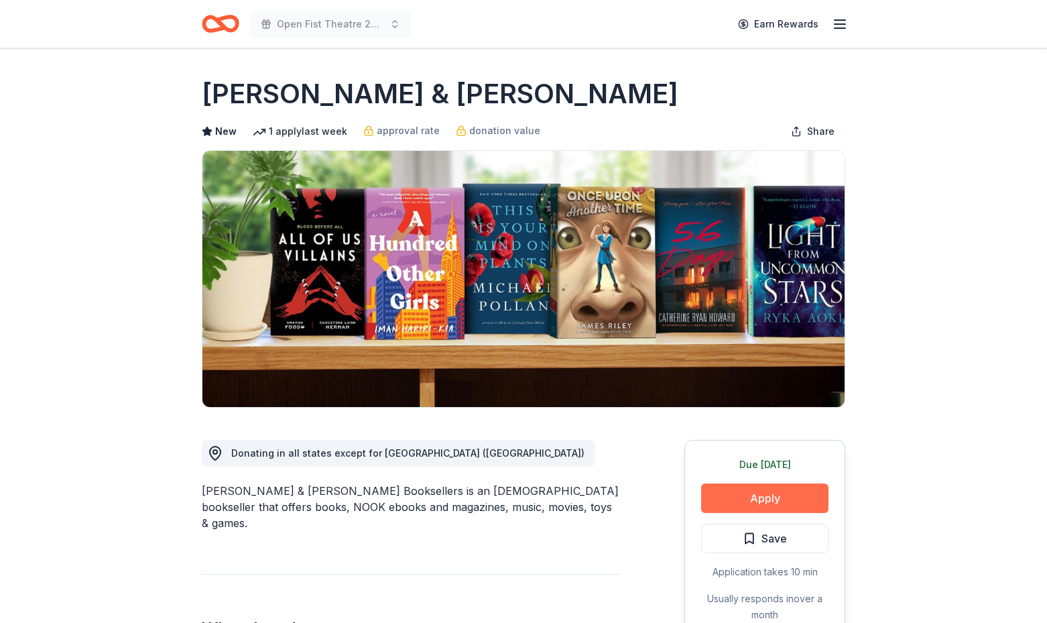
click at [779, 497] on button "Apply" at bounding box center [764, 497] width 127 height 29
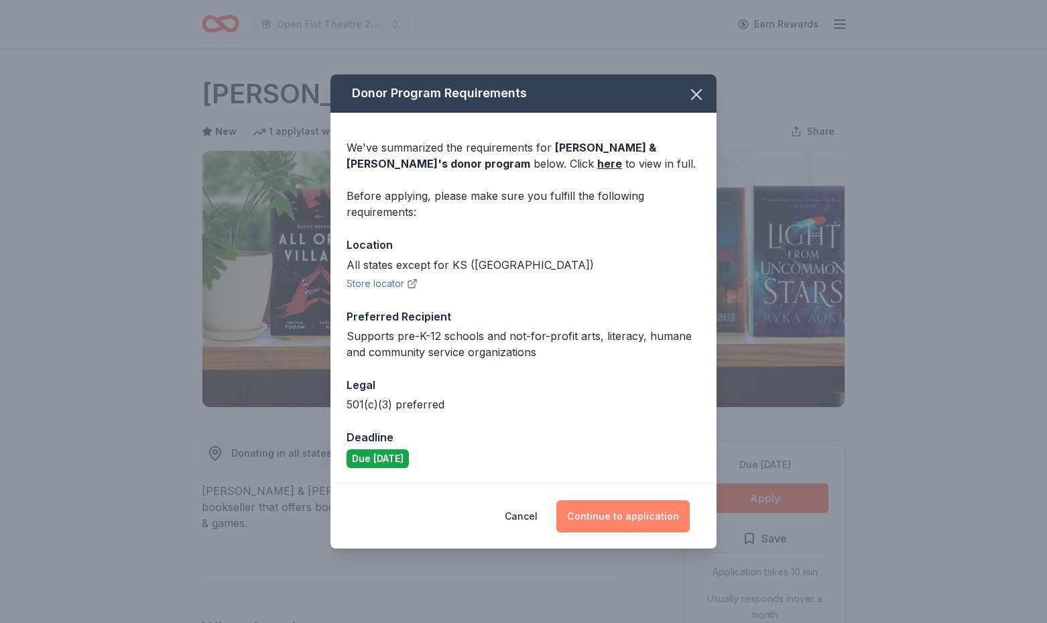
click at [623, 506] on button "Continue to application" at bounding box center [622, 516] width 133 height 32
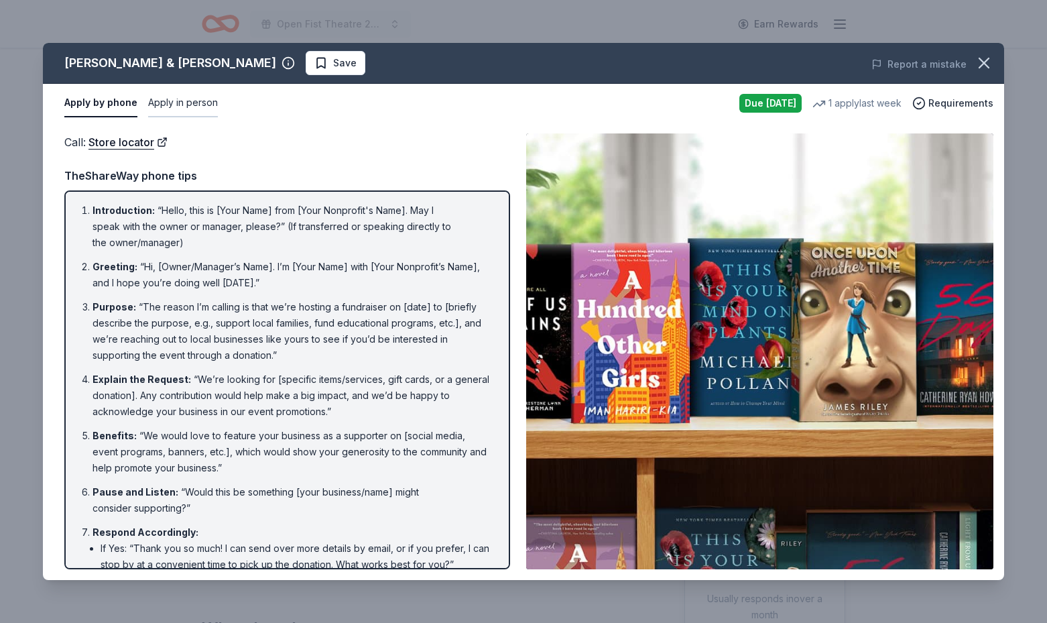
click at [180, 103] on button "Apply in person" at bounding box center [183, 103] width 70 height 28
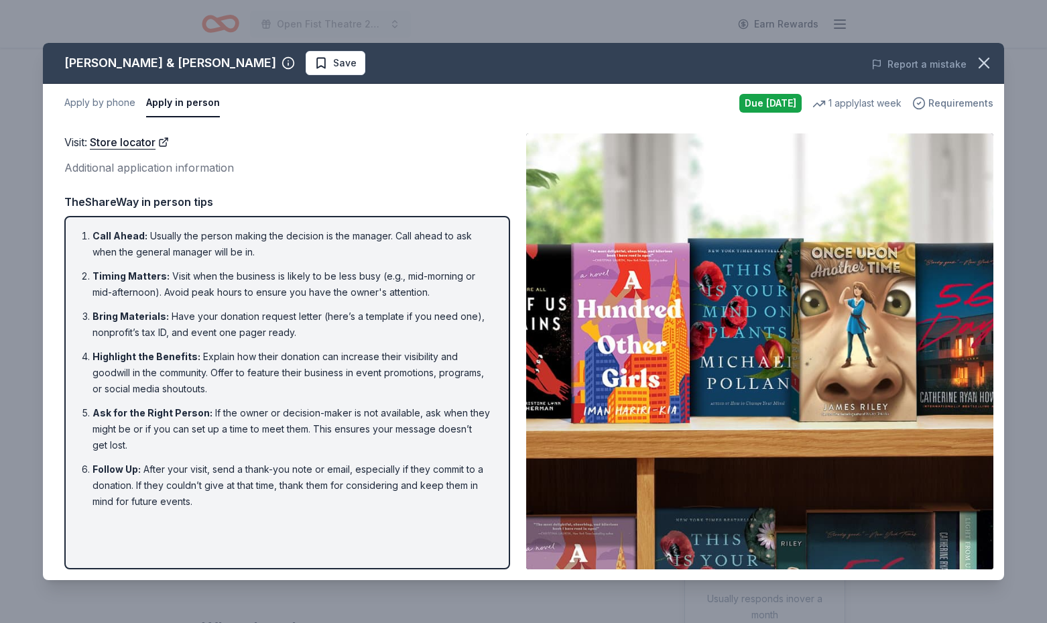
click at [953, 103] on span "Requirements" at bounding box center [961, 103] width 65 height 16
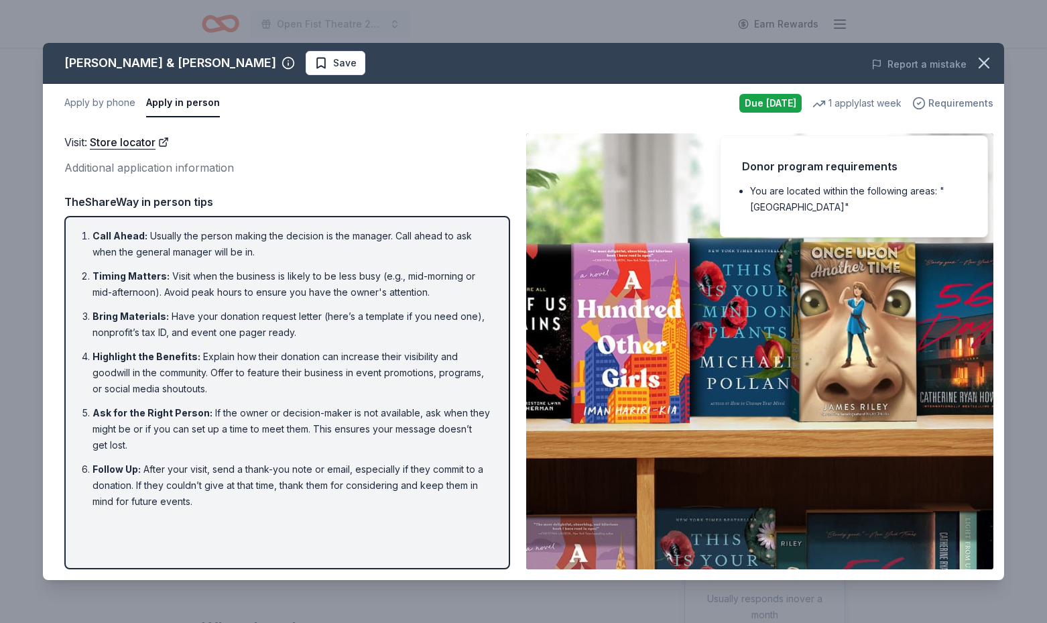
click at [952, 104] on span "Requirements" at bounding box center [961, 103] width 65 height 16
